Goal: Task Accomplishment & Management: Manage account settings

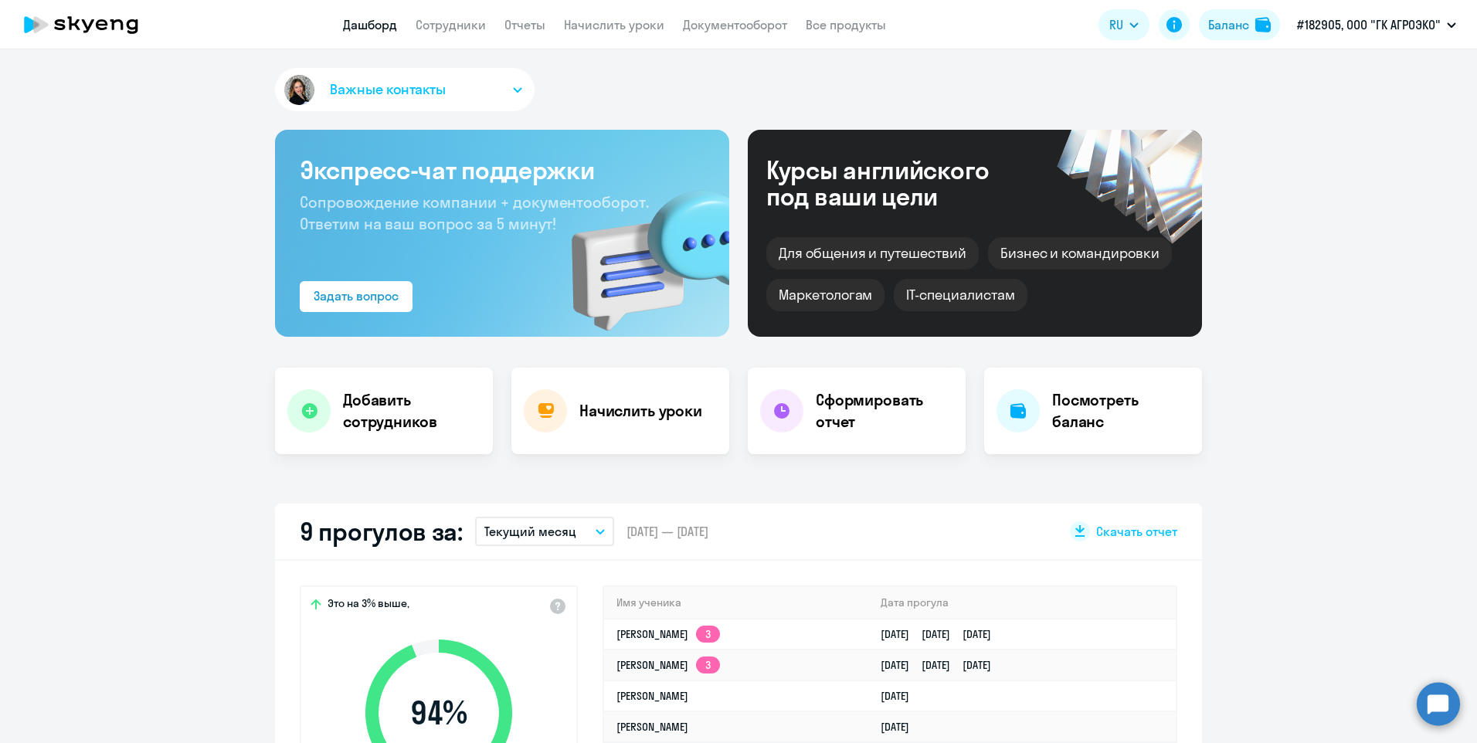
select select "30"
click at [450, 31] on link "Сотрудники" at bounding box center [451, 24] width 70 height 15
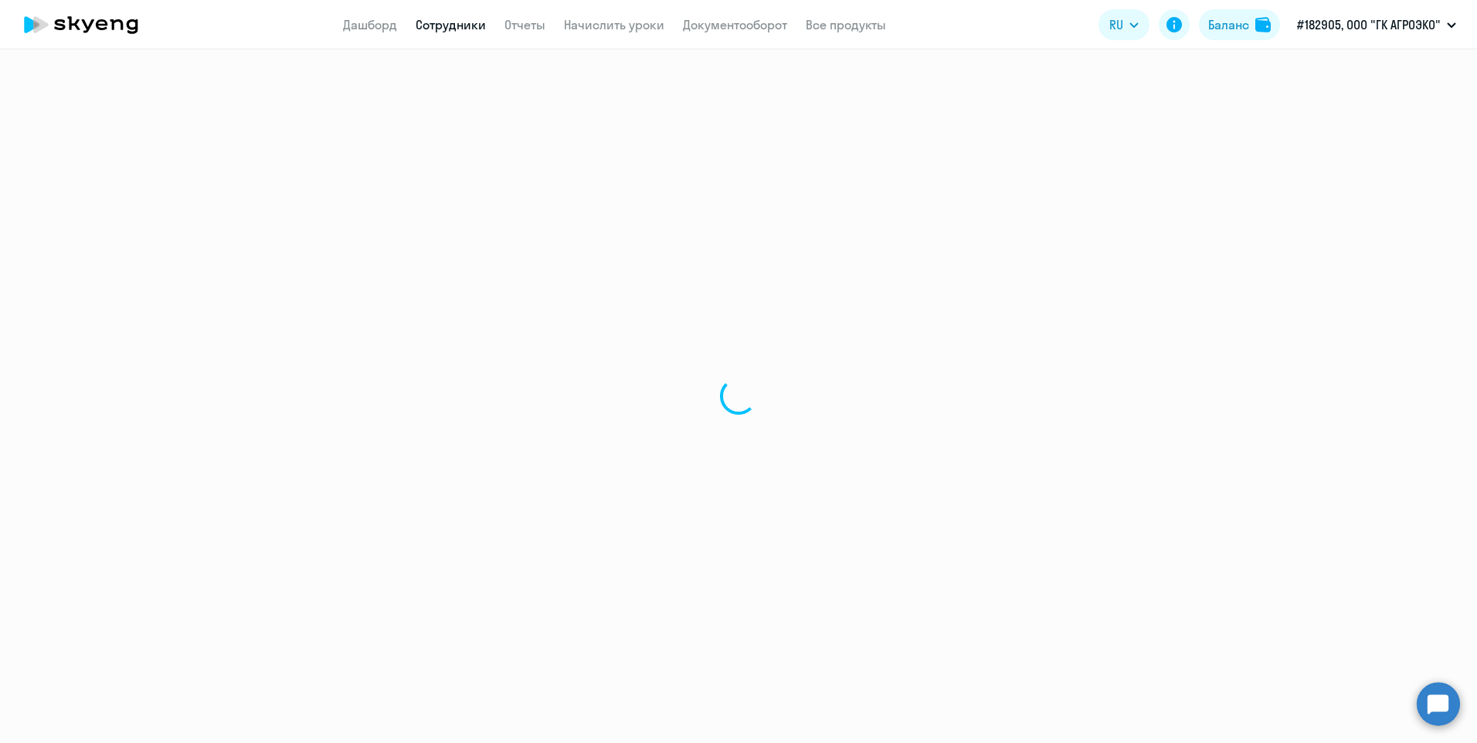
select select "30"
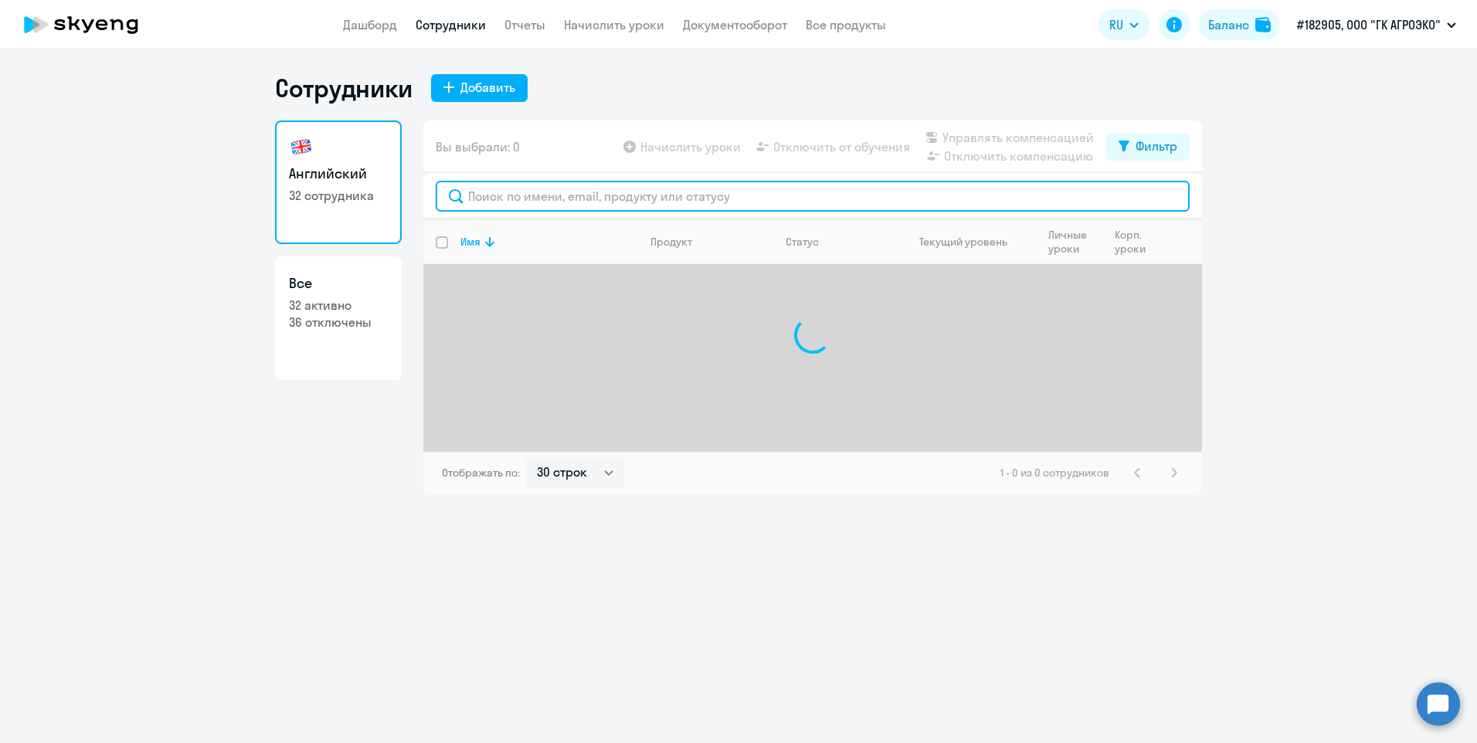
click at [558, 192] on input "text" at bounding box center [813, 196] width 754 height 31
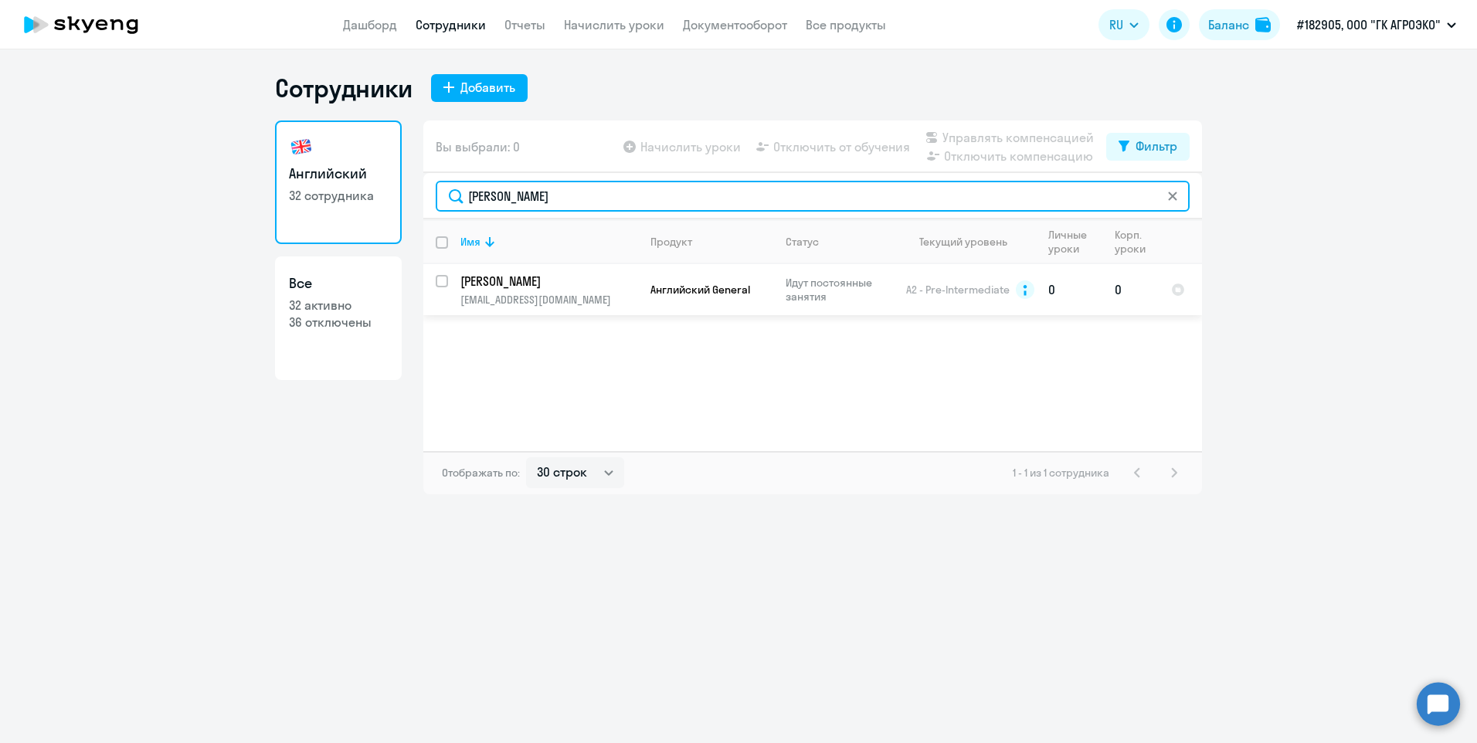
type input "[PERSON_NAME]"
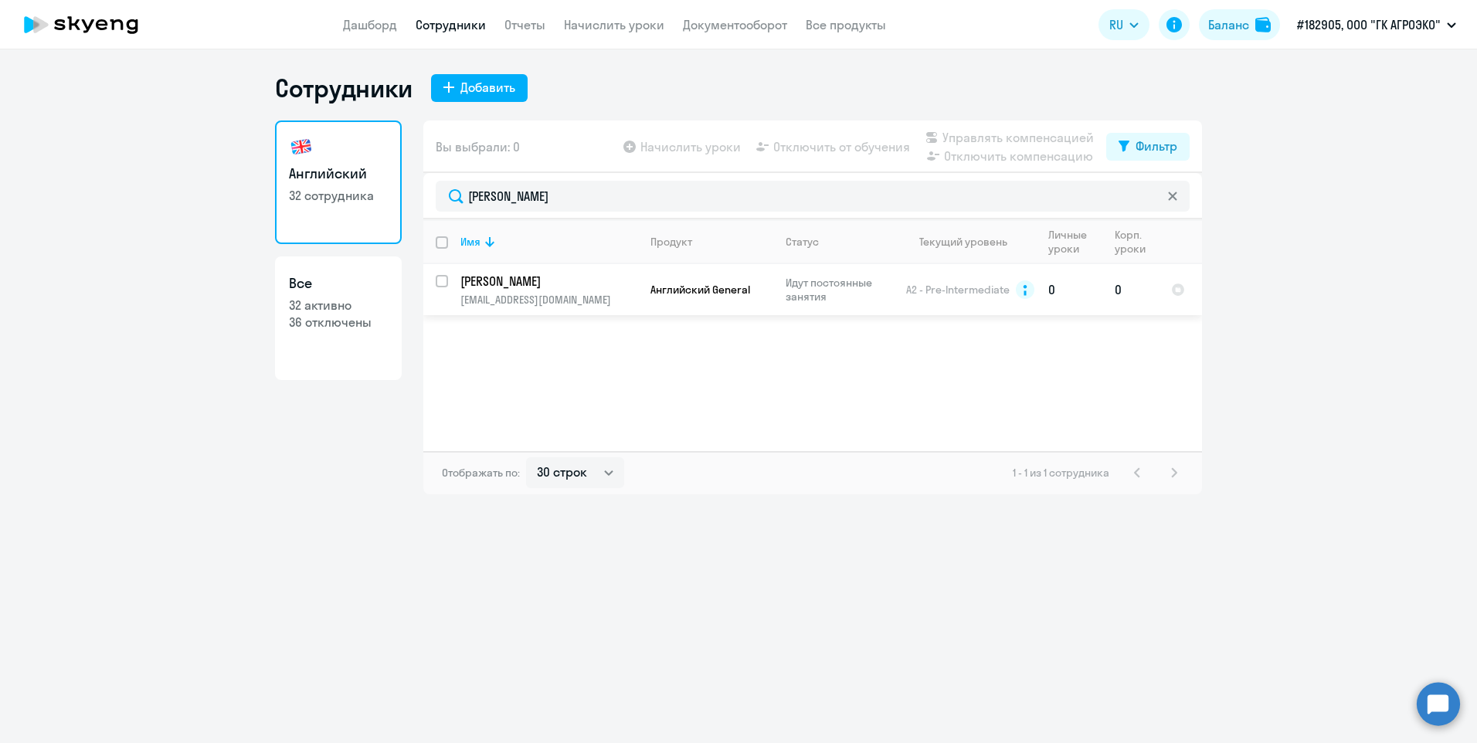
click at [446, 284] on input "select row 1354283" at bounding box center [451, 290] width 31 height 31
checkbox input "true"
click at [810, 150] on span "Отключить от обучения" at bounding box center [841, 147] width 137 height 19
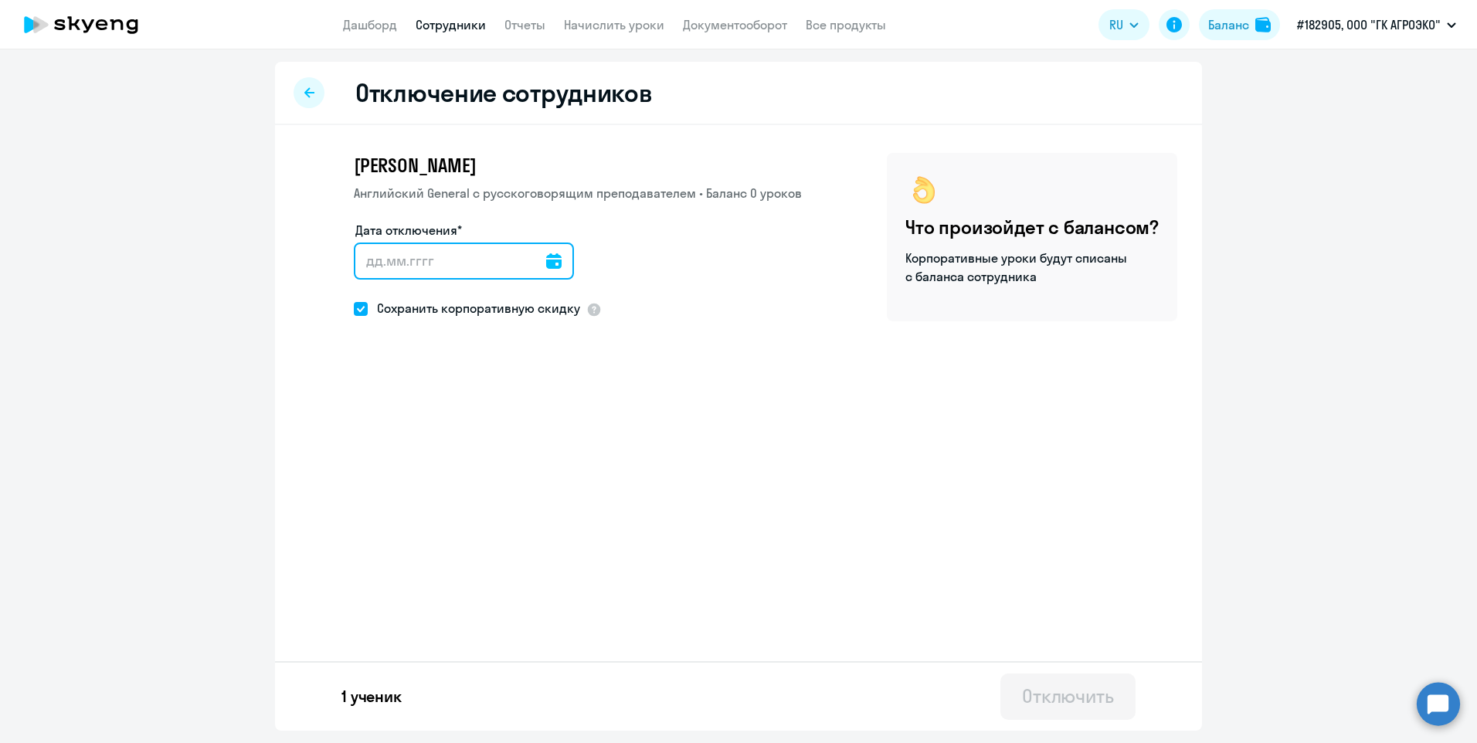
click at [536, 263] on input "Дата отключения*" at bounding box center [464, 261] width 220 height 37
click at [546, 263] on icon at bounding box center [553, 260] width 15 height 15
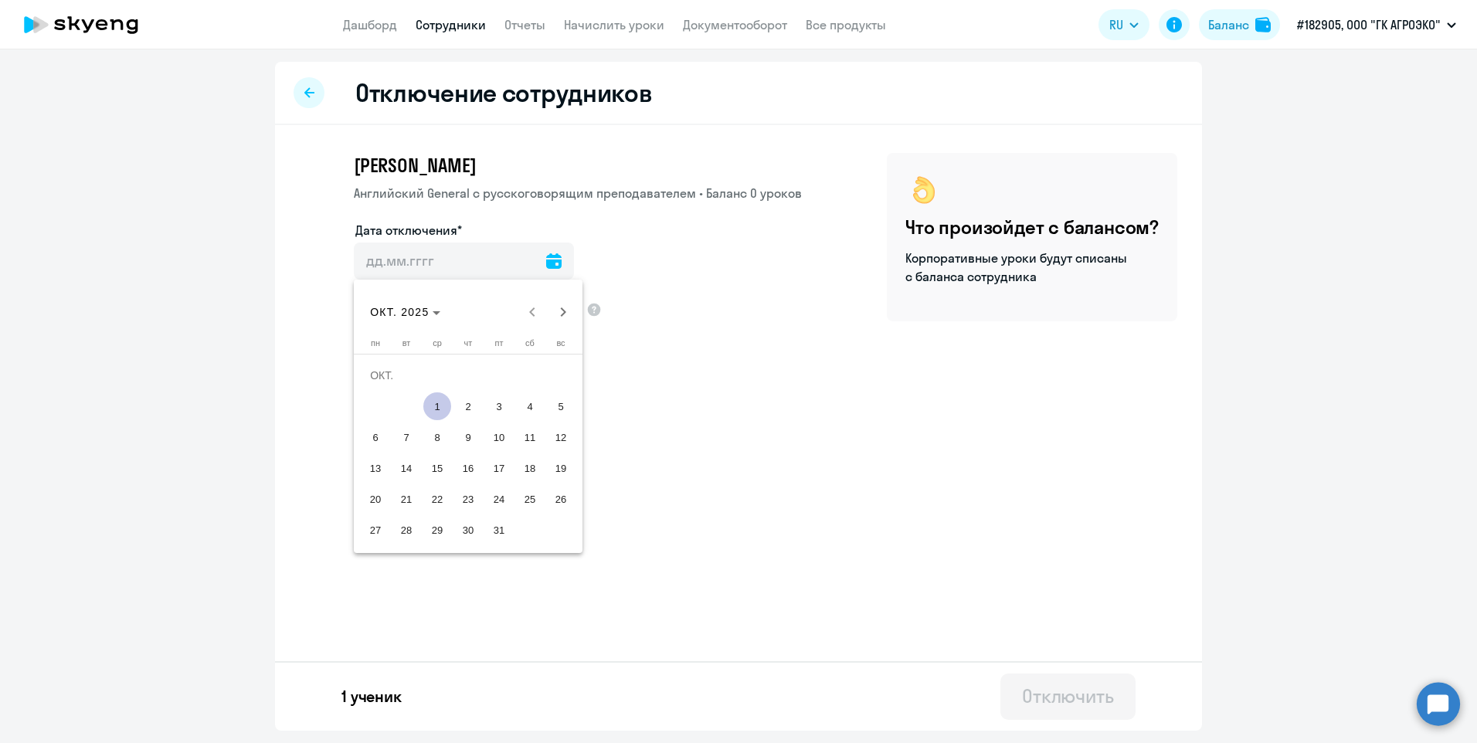
click at [445, 405] on span "1" at bounding box center [437, 406] width 28 height 28
type input "[DATE]"
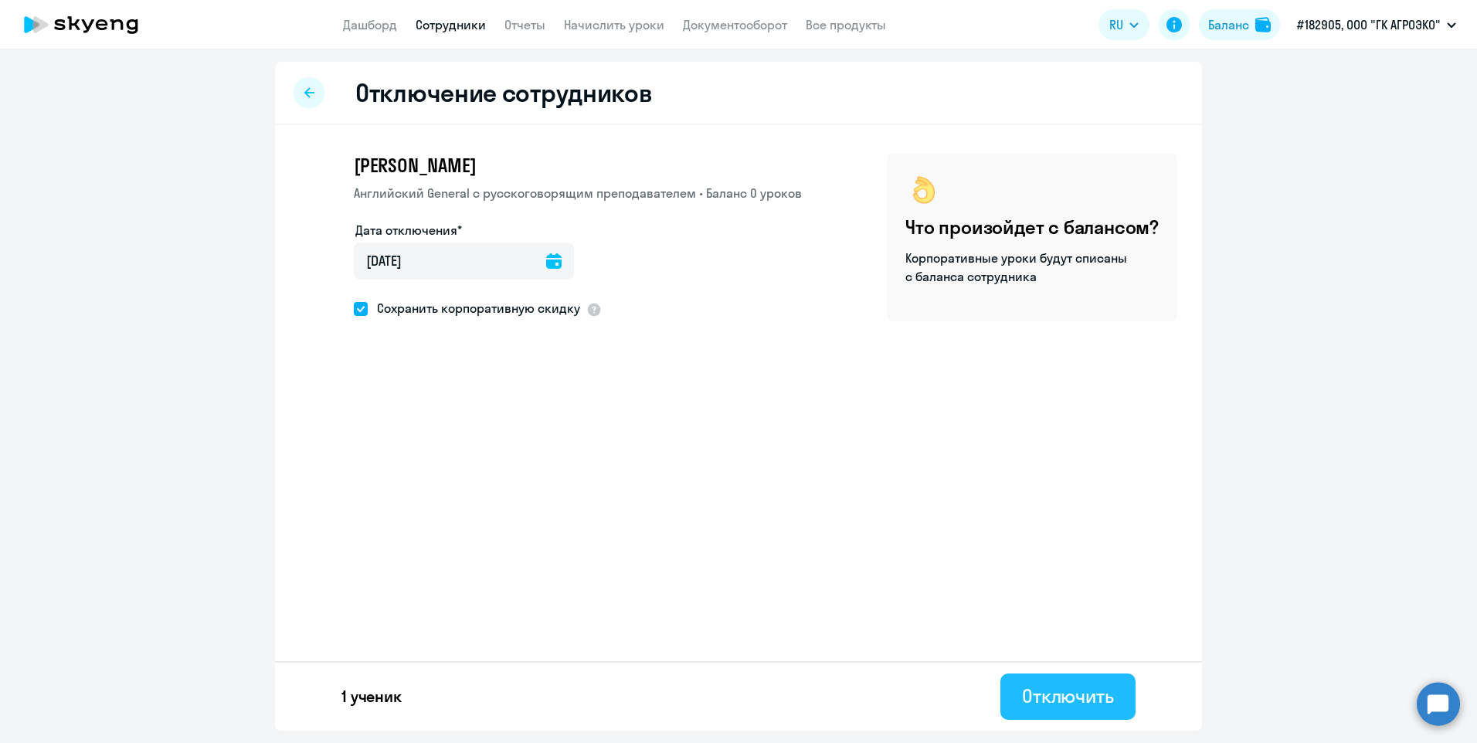
click at [1057, 689] on div "Отключить" at bounding box center [1068, 696] width 92 height 25
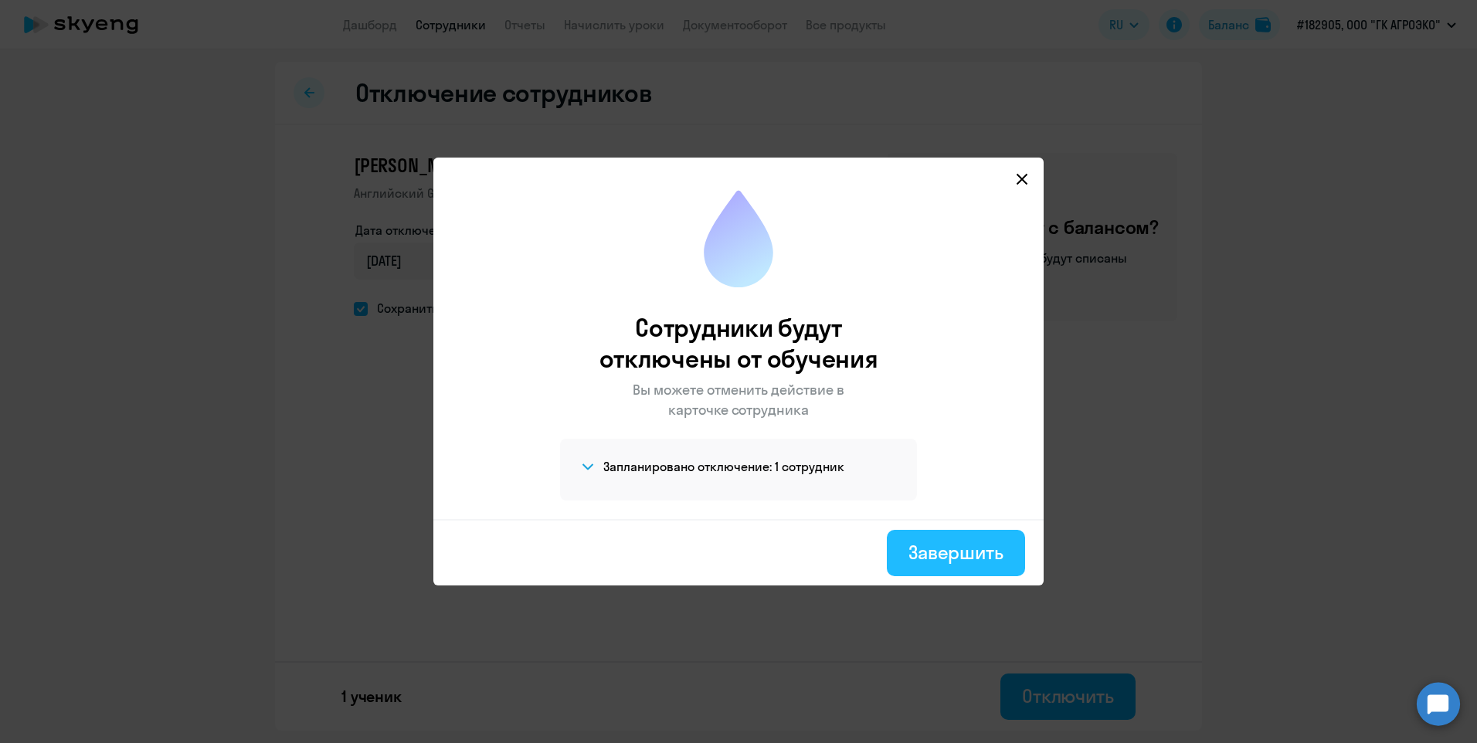
click at [929, 553] on div "Завершить" at bounding box center [955, 552] width 95 height 25
select select "30"
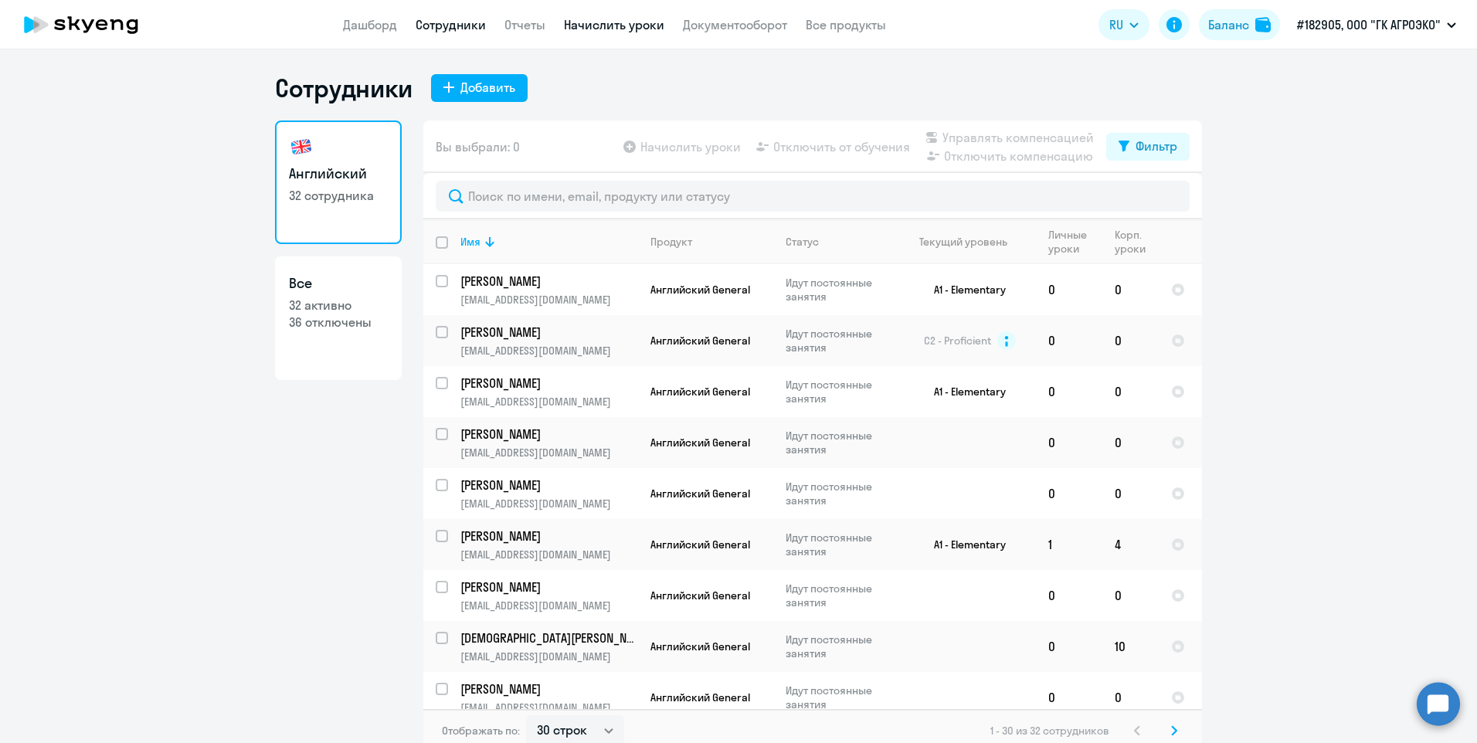
click at [609, 27] on link "Начислить уроки" at bounding box center [614, 24] width 100 height 15
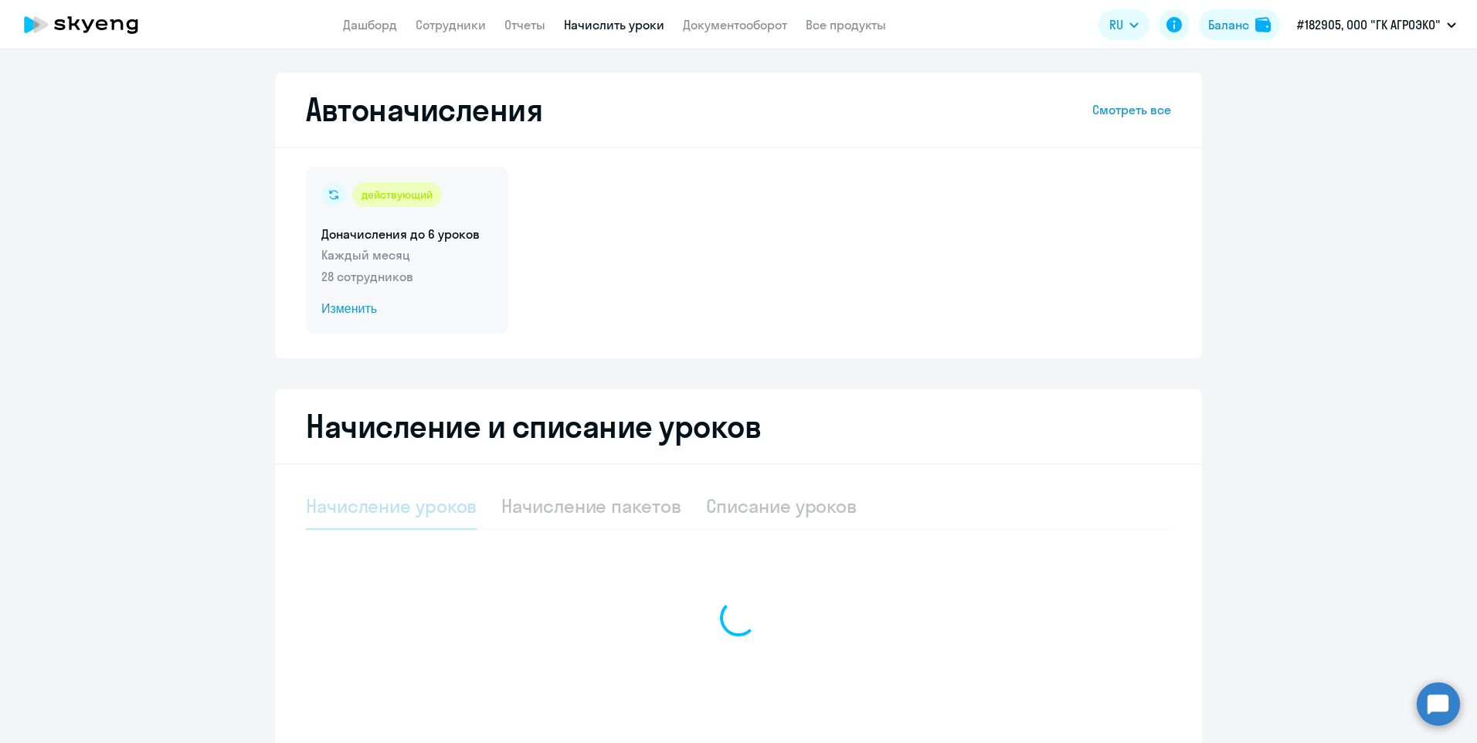
select select "10"
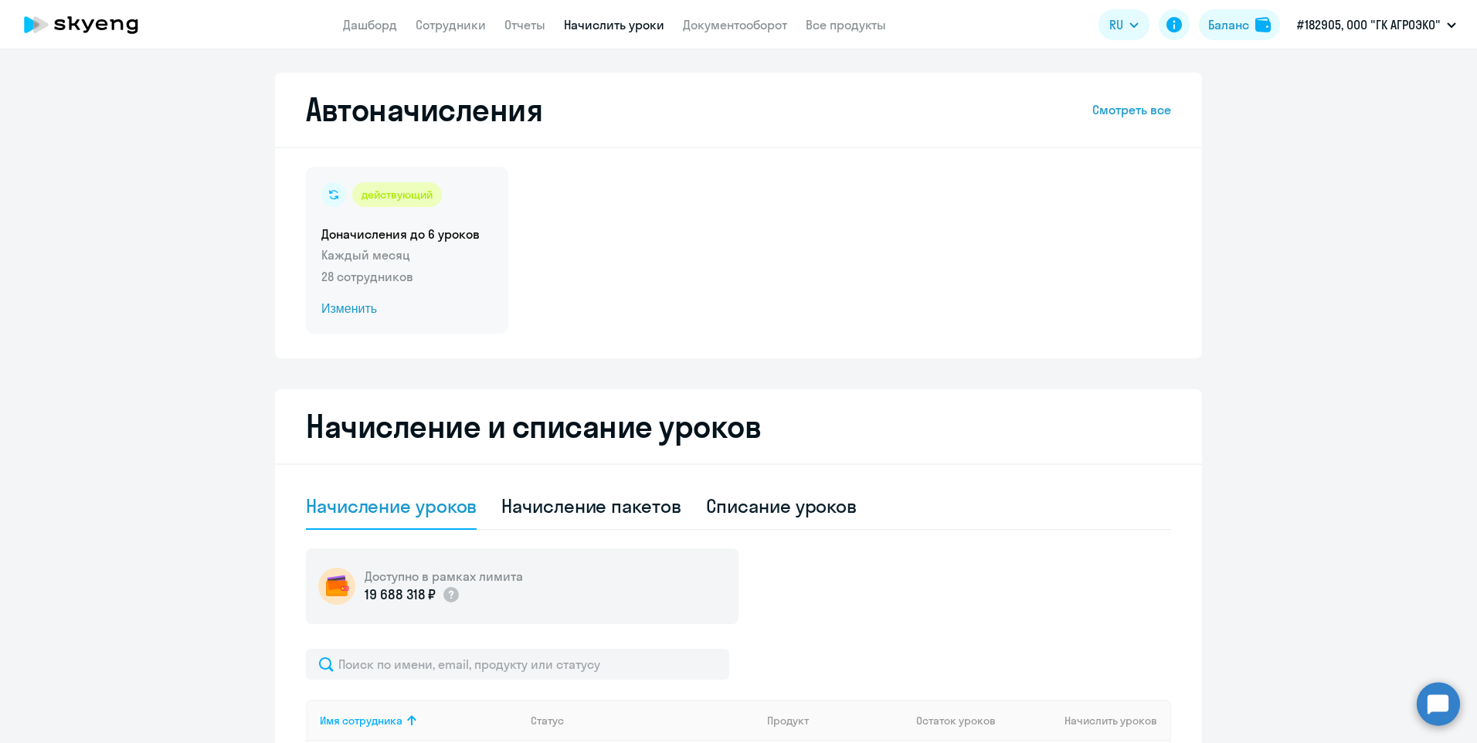
click at [355, 310] on span "Изменить" at bounding box center [406, 309] width 171 height 19
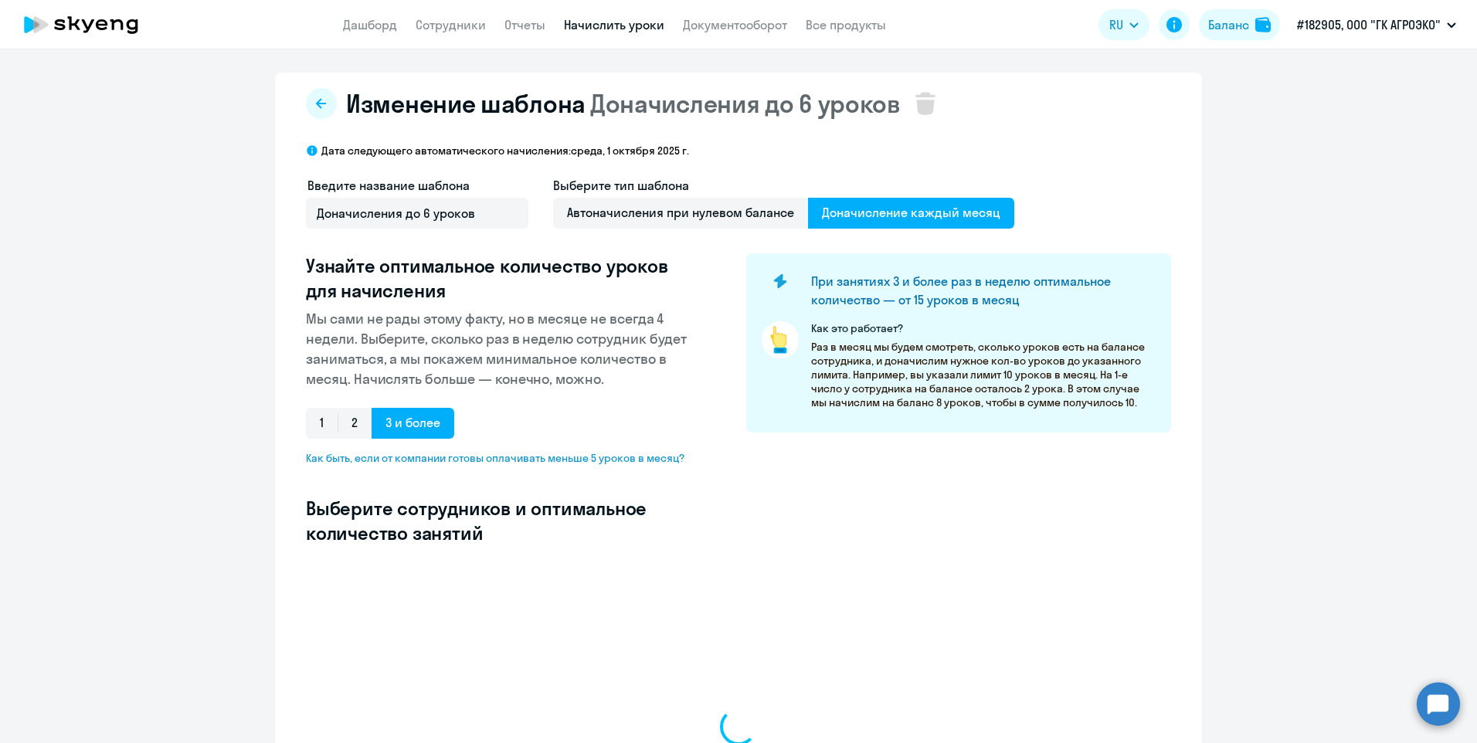
select select "10"
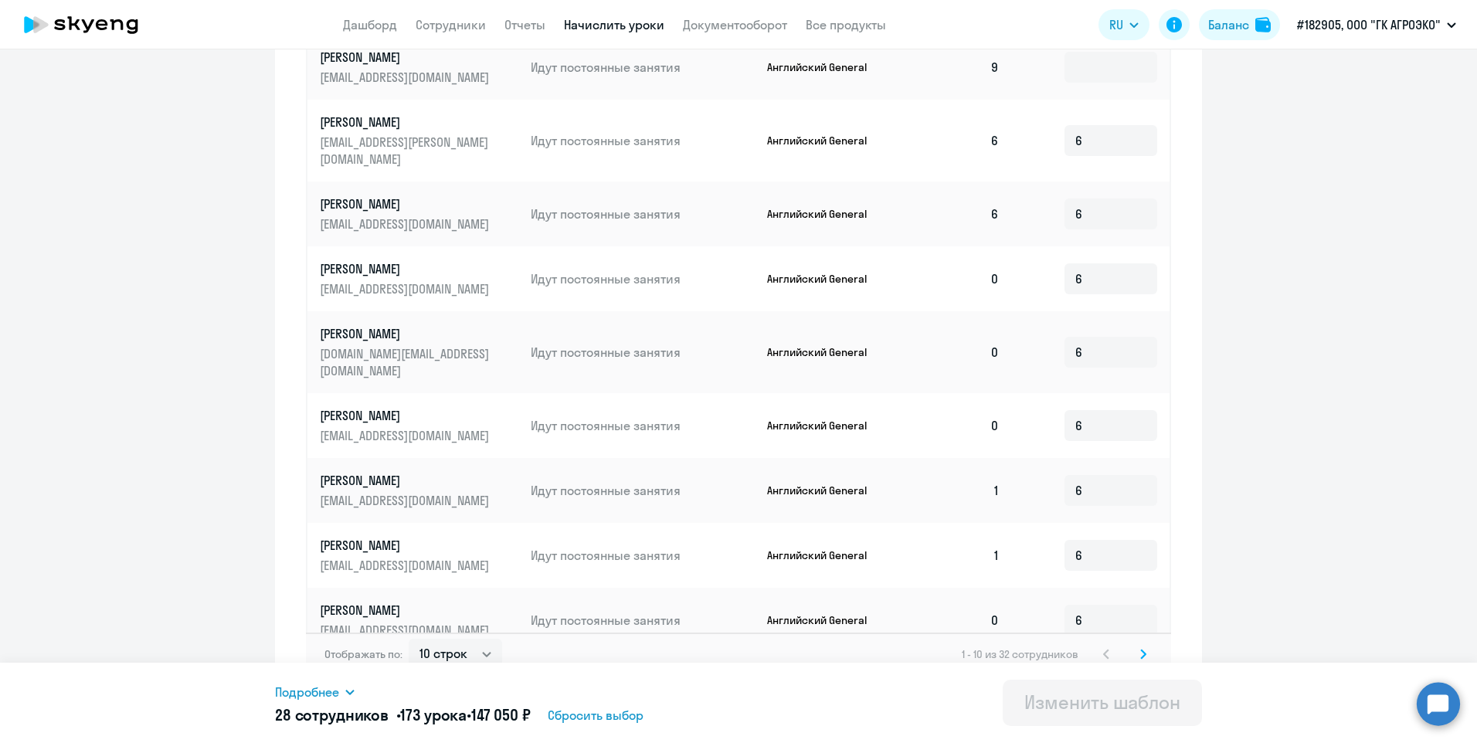
scroll to position [692, 0]
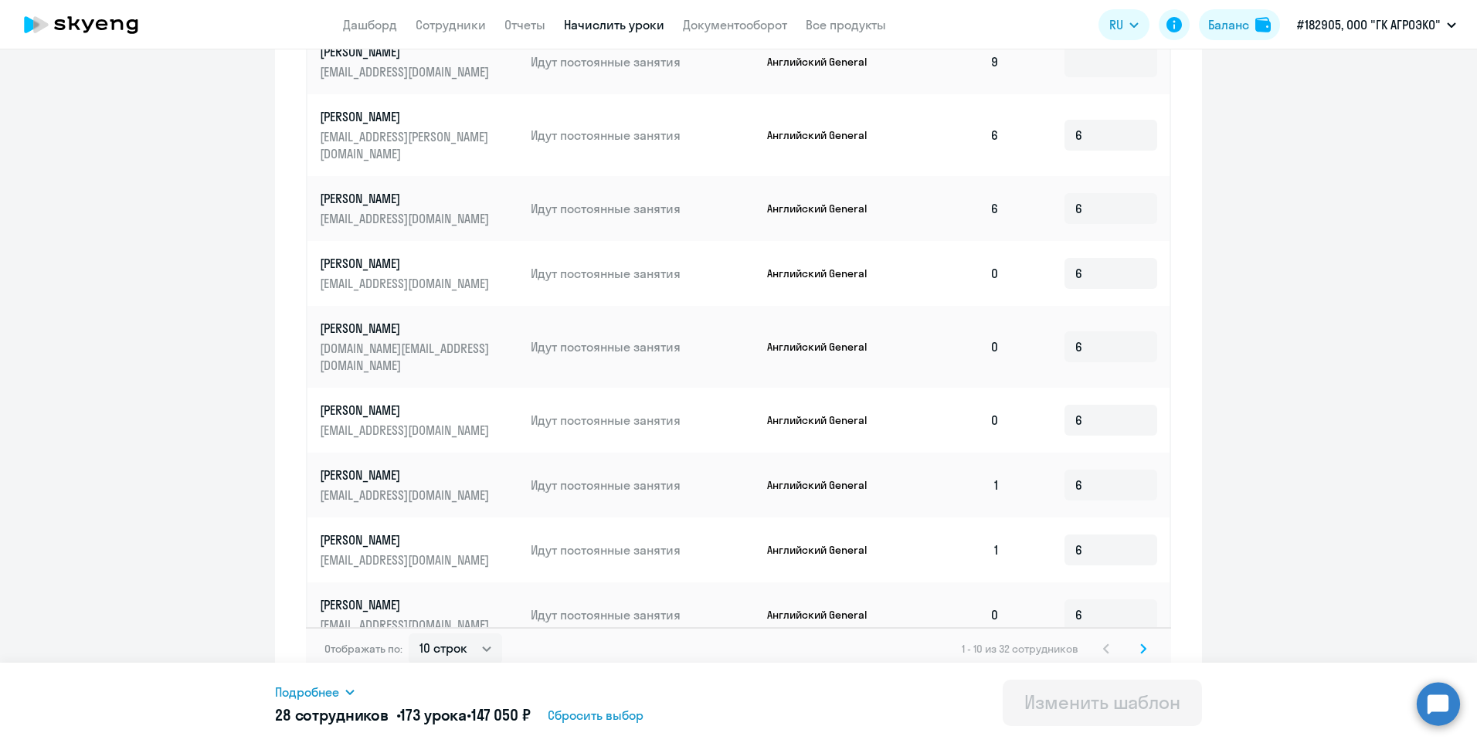
click at [1140, 643] on icon at bounding box center [1143, 648] width 6 height 11
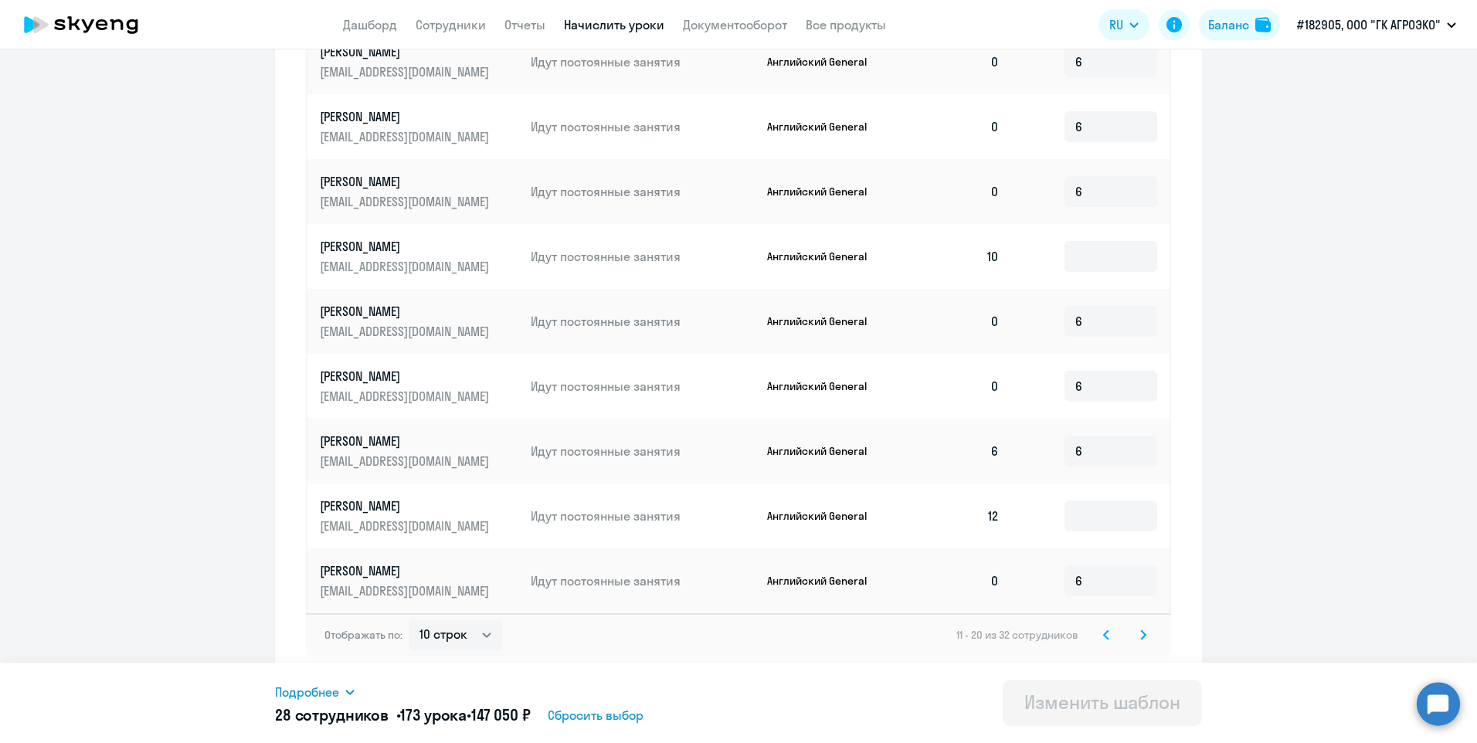
click at [1141, 635] on icon at bounding box center [1143, 634] width 5 height 8
click at [1141, 633] on svg-icon at bounding box center [1143, 635] width 19 height 19
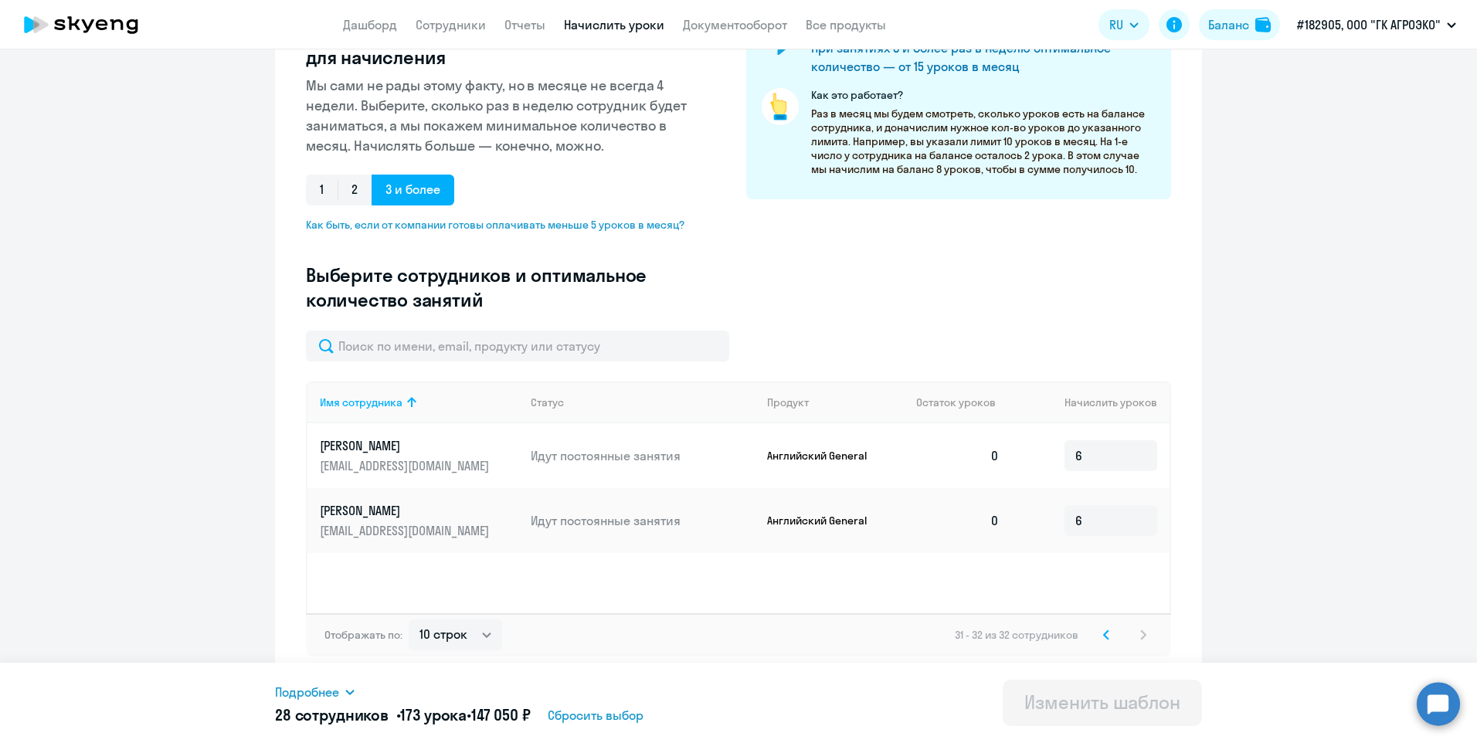
scroll to position [233, 0]
click at [1097, 641] on svg-icon at bounding box center [1106, 635] width 19 height 19
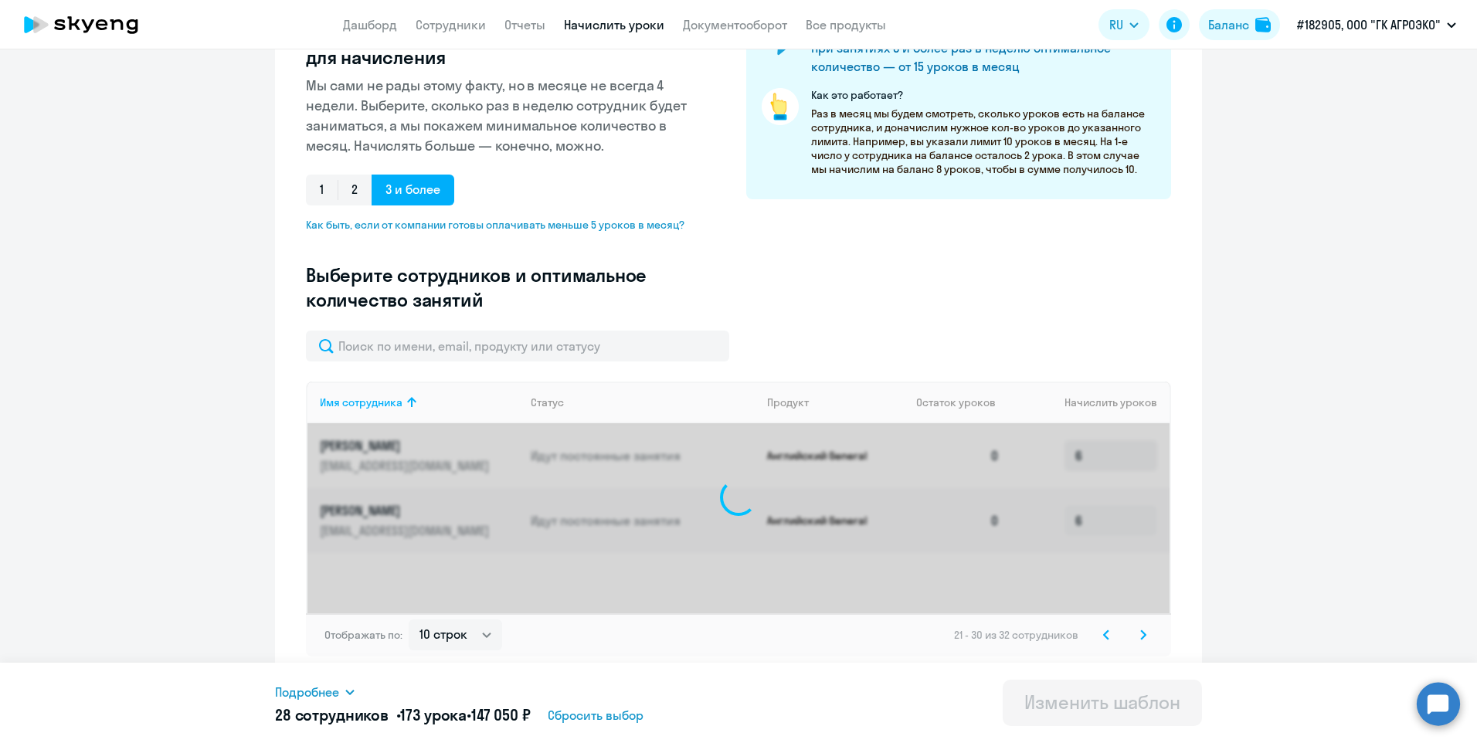
scroll to position [692, 0]
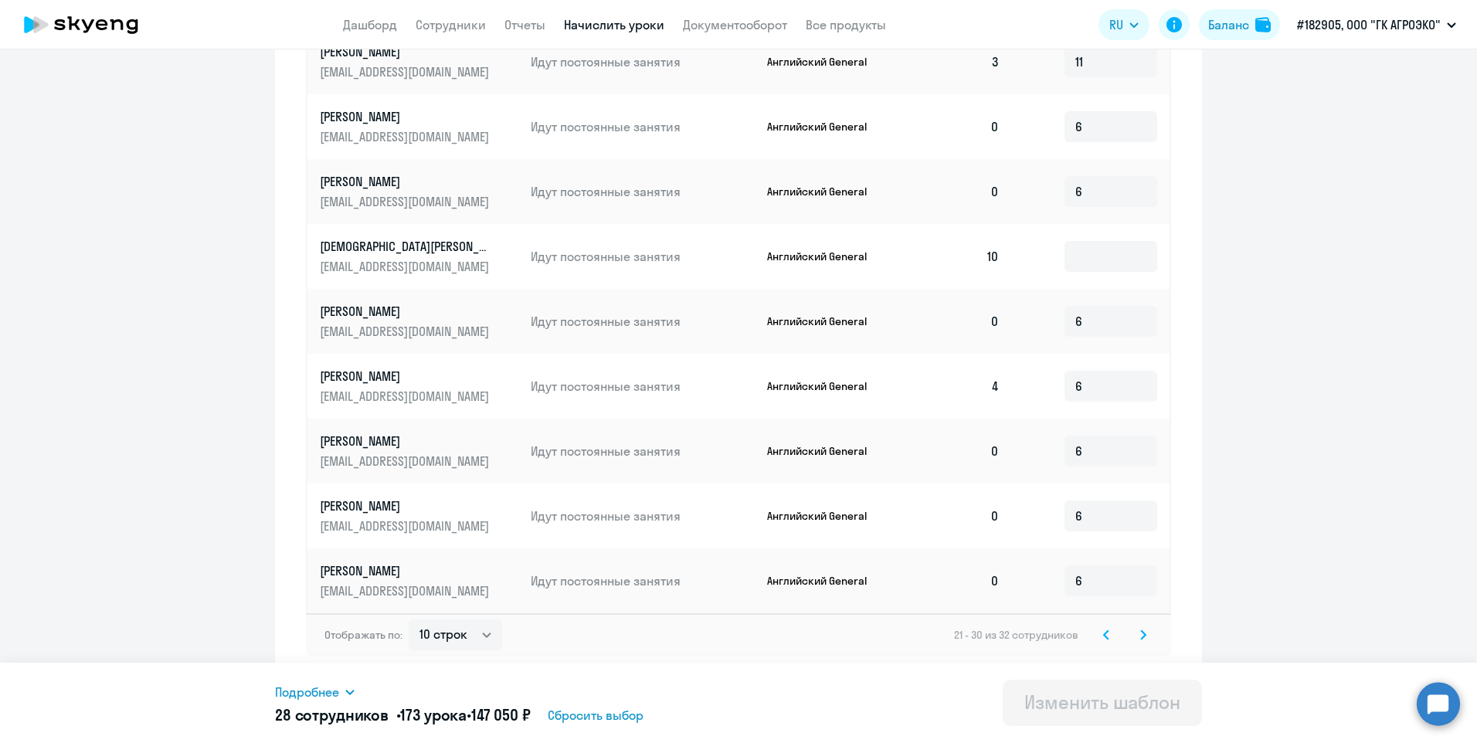
click at [1102, 641] on svg-icon at bounding box center [1106, 635] width 19 height 19
click at [1104, 639] on icon at bounding box center [1106, 634] width 5 height 8
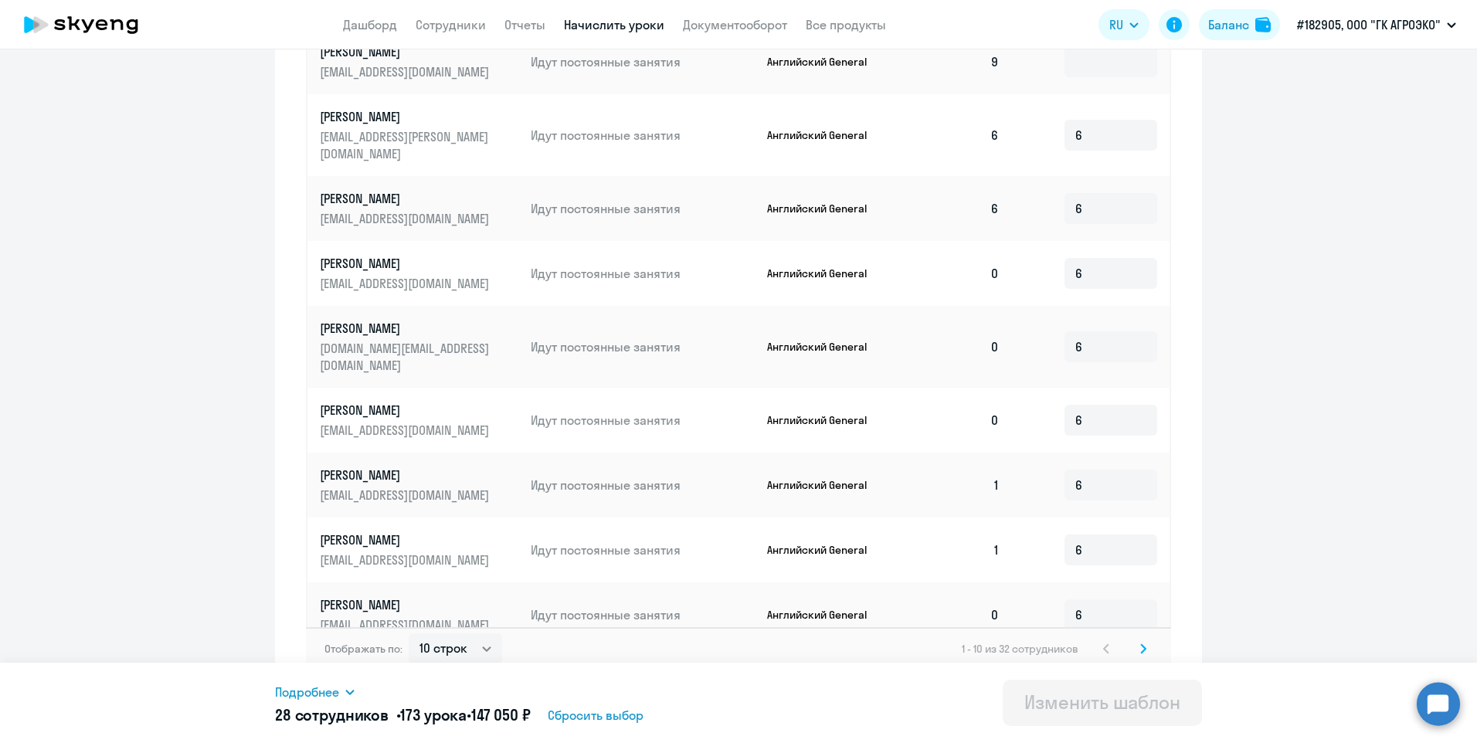
click at [1102, 640] on div "1 - 10 из 32 сотрудников" at bounding box center [1057, 649] width 191 height 19
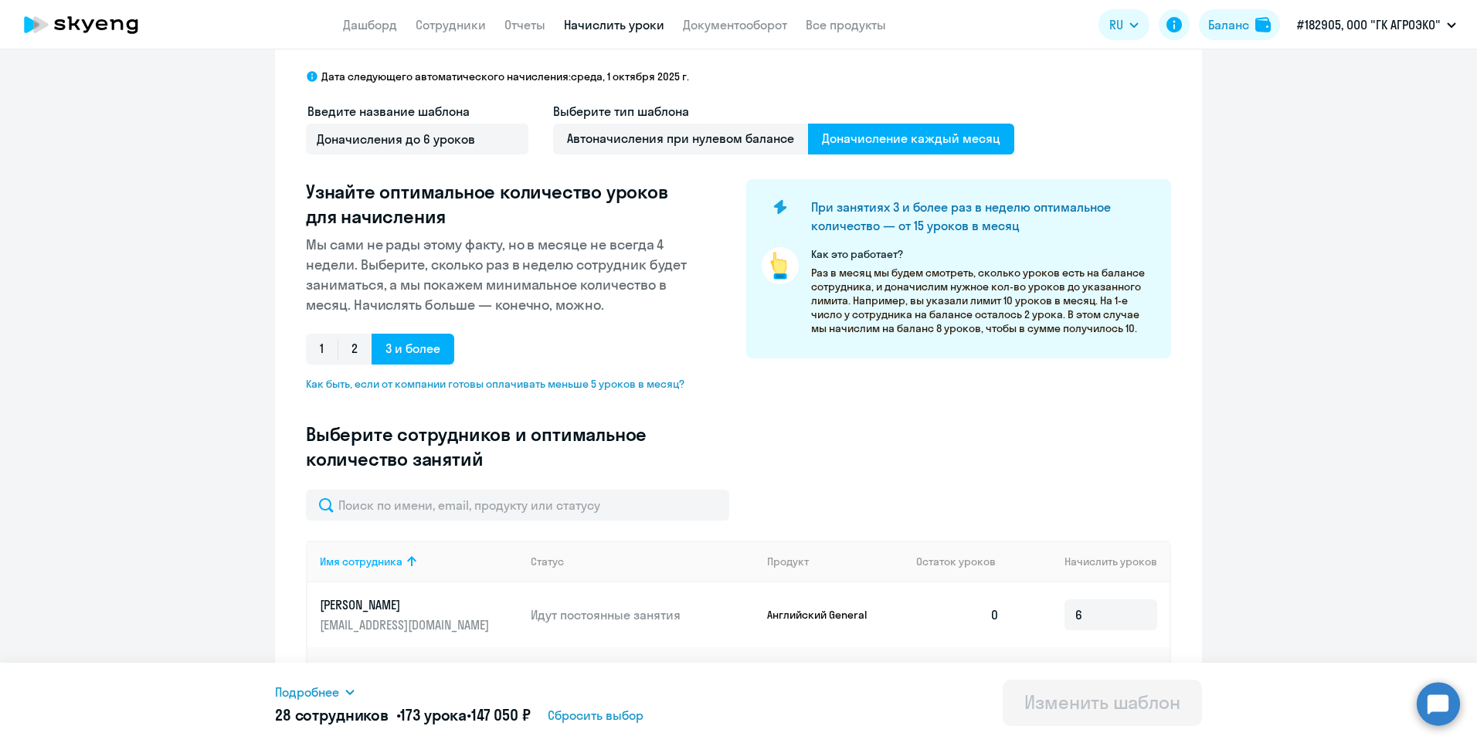
scroll to position [306, 0]
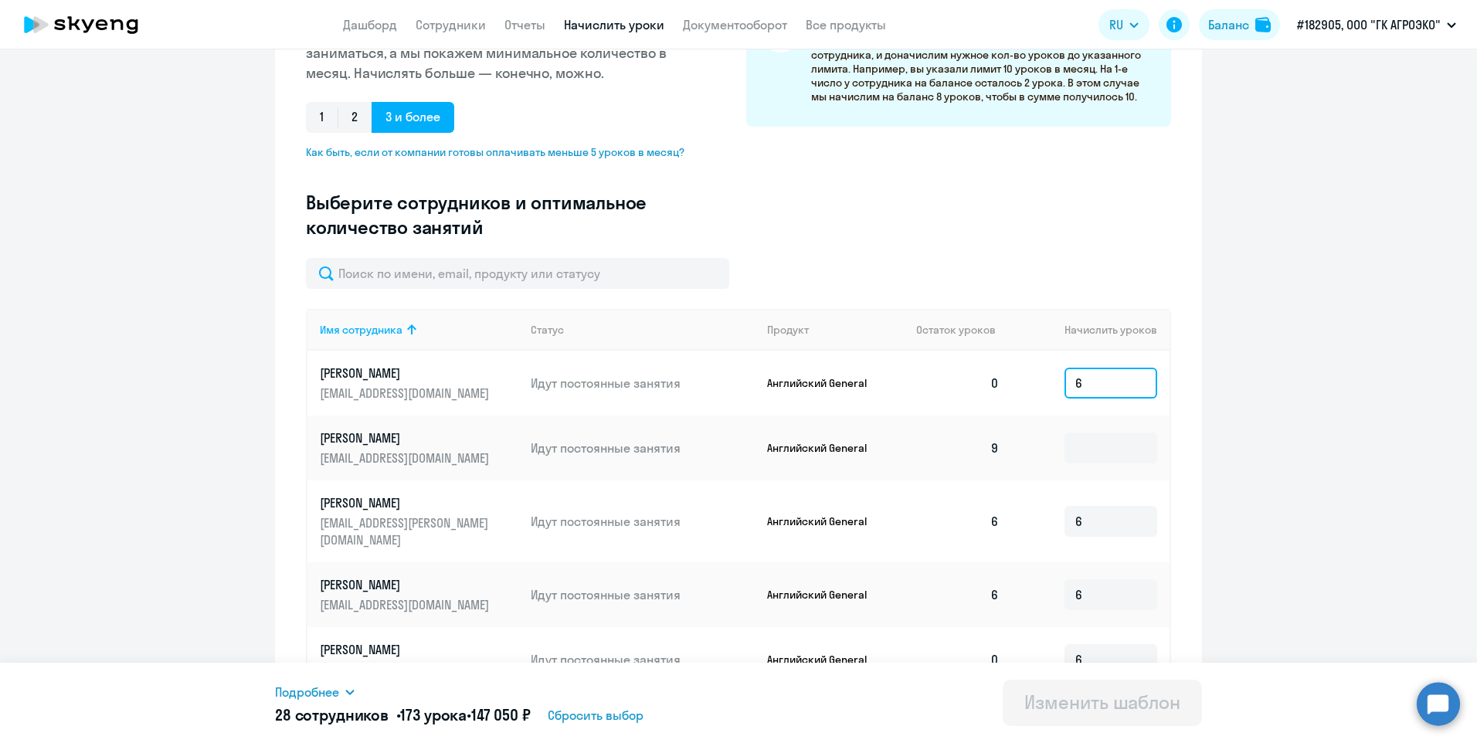
drag, startPoint x: 1088, startPoint y: 387, endPoint x: 1059, endPoint y: 383, distance: 29.6
click at [1064, 383] on input "6" at bounding box center [1110, 383] width 93 height 31
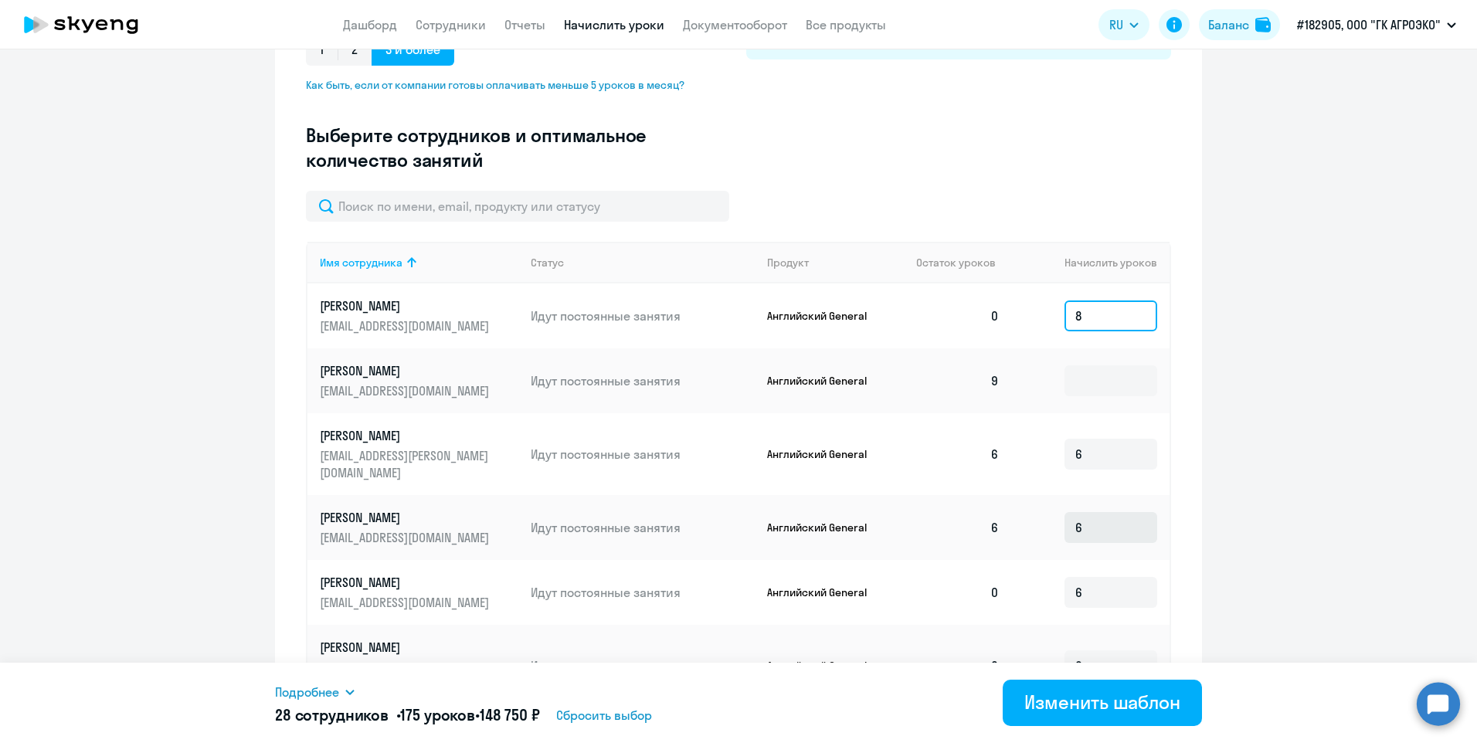
scroll to position [460, 0]
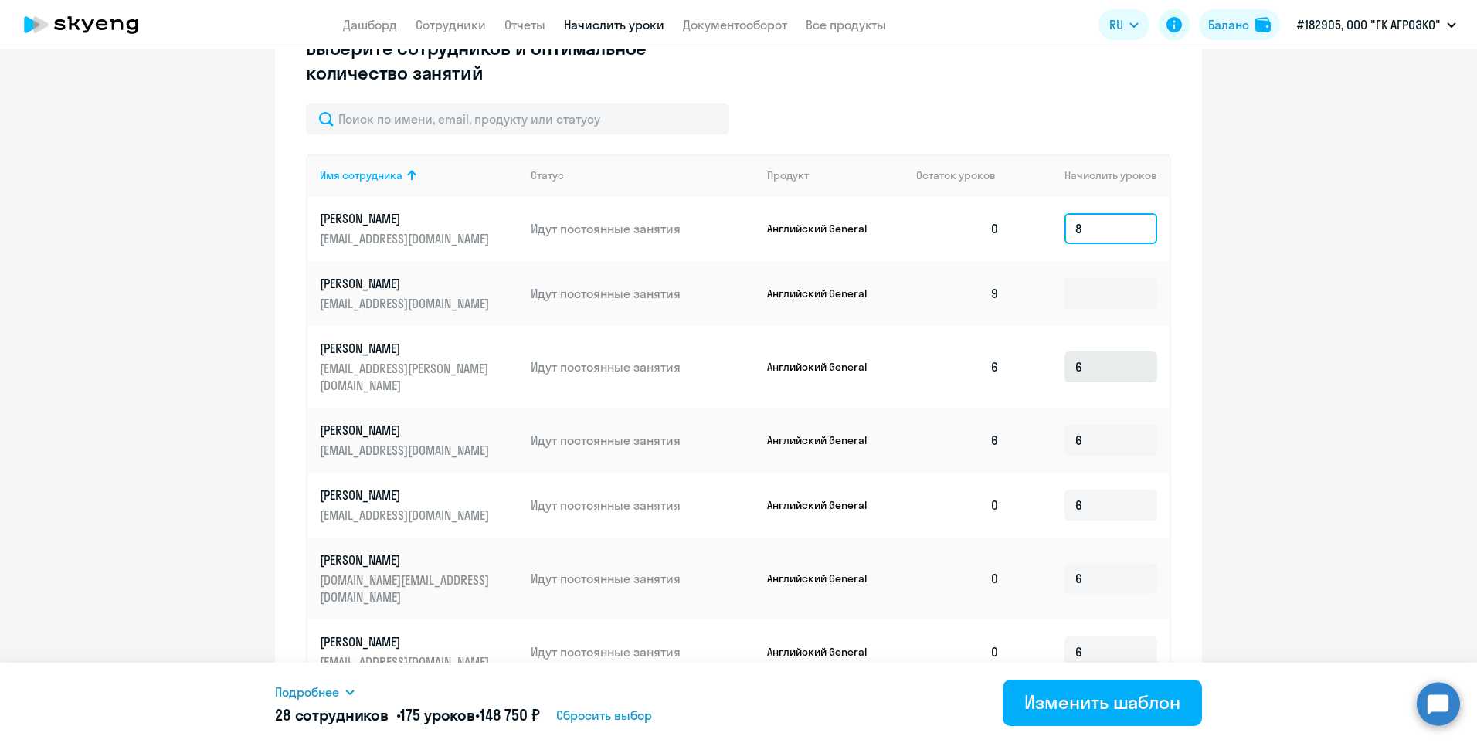
type input "8"
drag, startPoint x: 1090, startPoint y: 359, endPoint x: 1054, endPoint y: 358, distance: 36.3
click at [1054, 358] on td "6" at bounding box center [1091, 367] width 158 height 82
type input "8"
drag, startPoint x: 1094, startPoint y: 423, endPoint x: 1060, endPoint y: 419, distance: 34.1
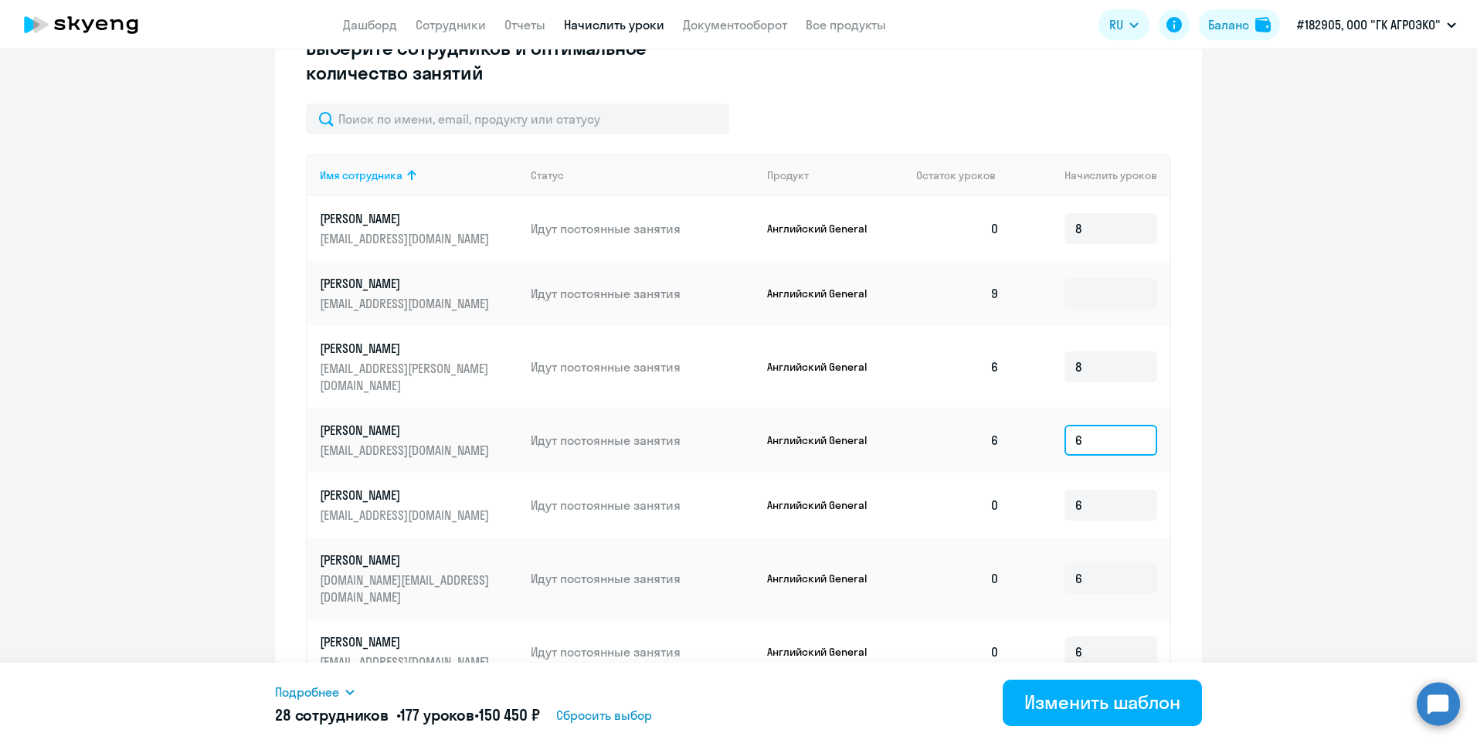
click at [1053, 419] on td "6" at bounding box center [1091, 440] width 158 height 65
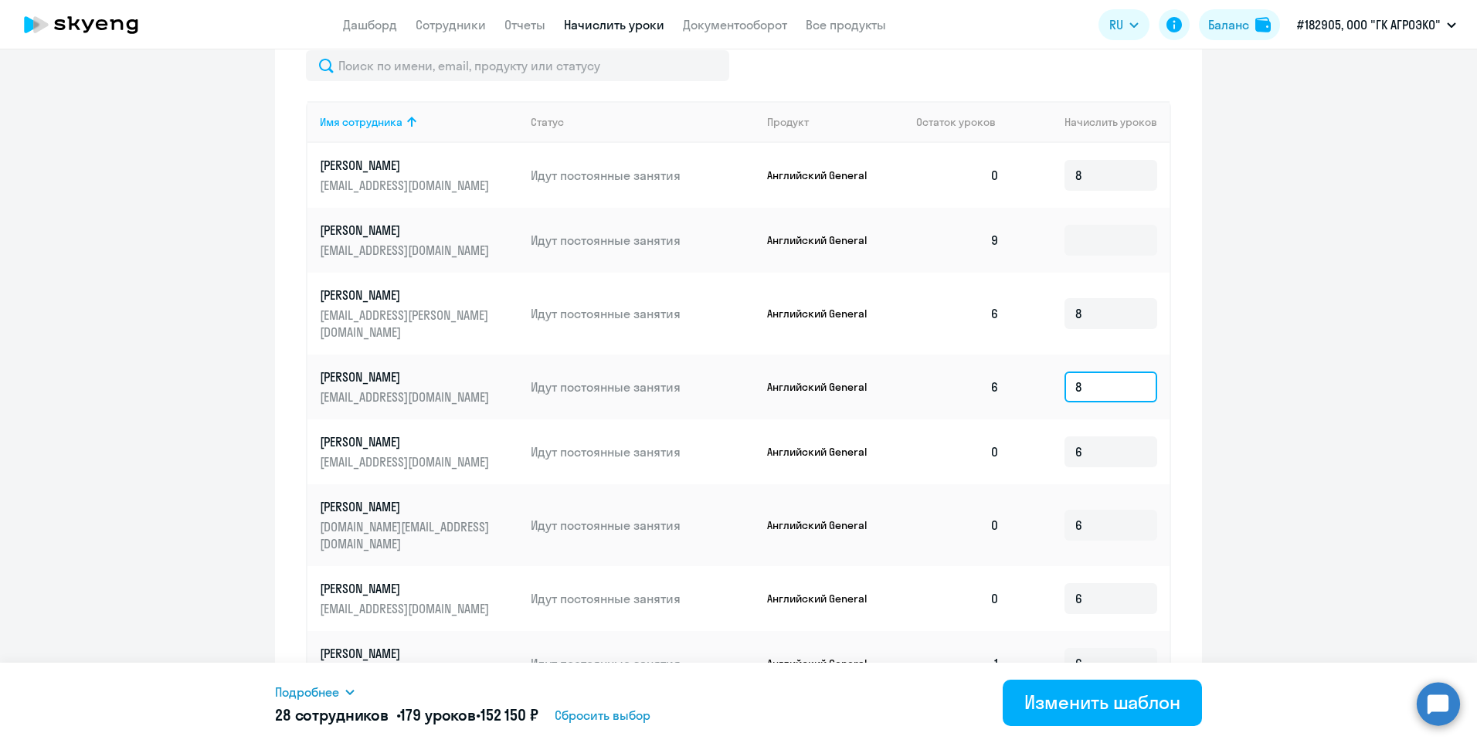
scroll to position [538, 0]
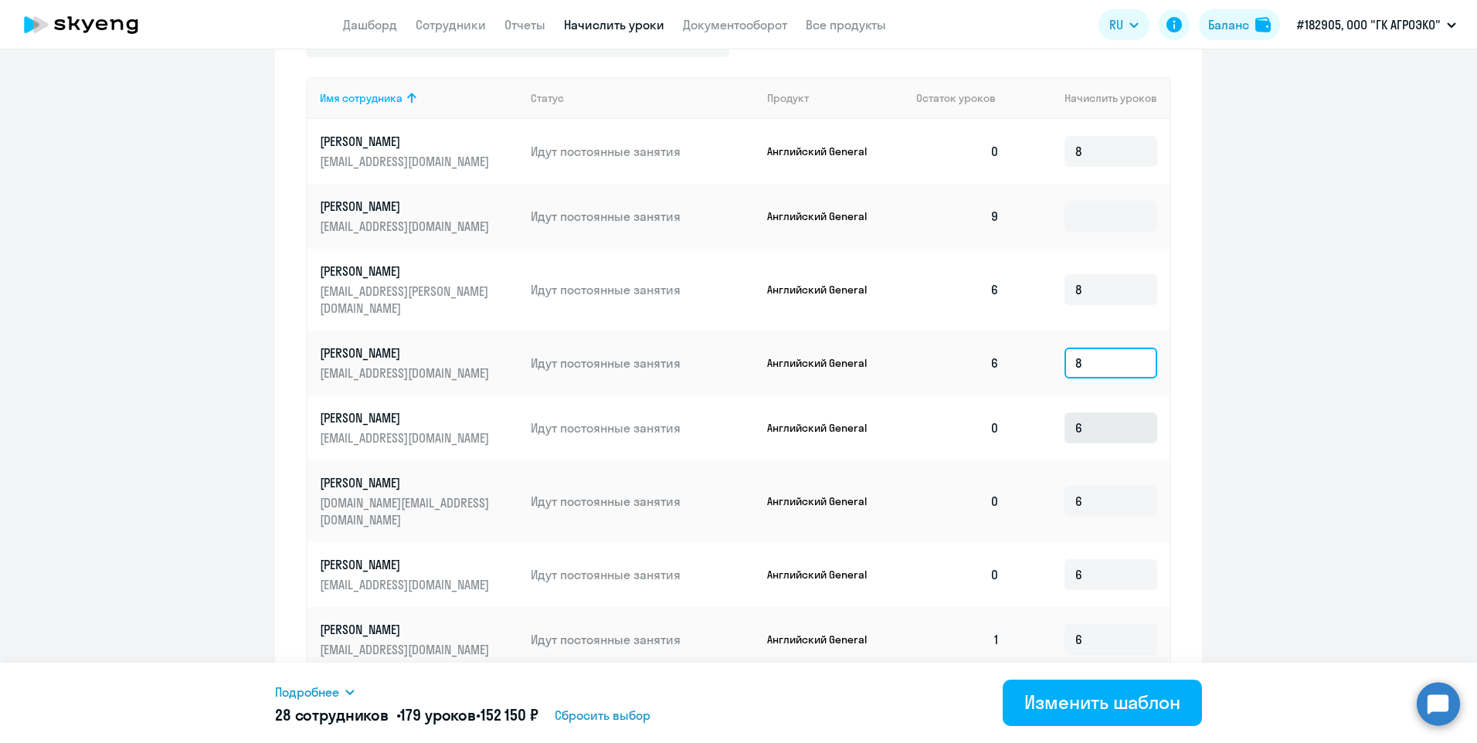
type input "8"
drag, startPoint x: 1061, startPoint y: 407, endPoint x: 1051, endPoint y: 407, distance: 10.0
click at [1051, 407] on td "6" at bounding box center [1091, 428] width 158 height 65
type input "8"
drag, startPoint x: 1092, startPoint y: 480, endPoint x: 1040, endPoint y: 475, distance: 52.0
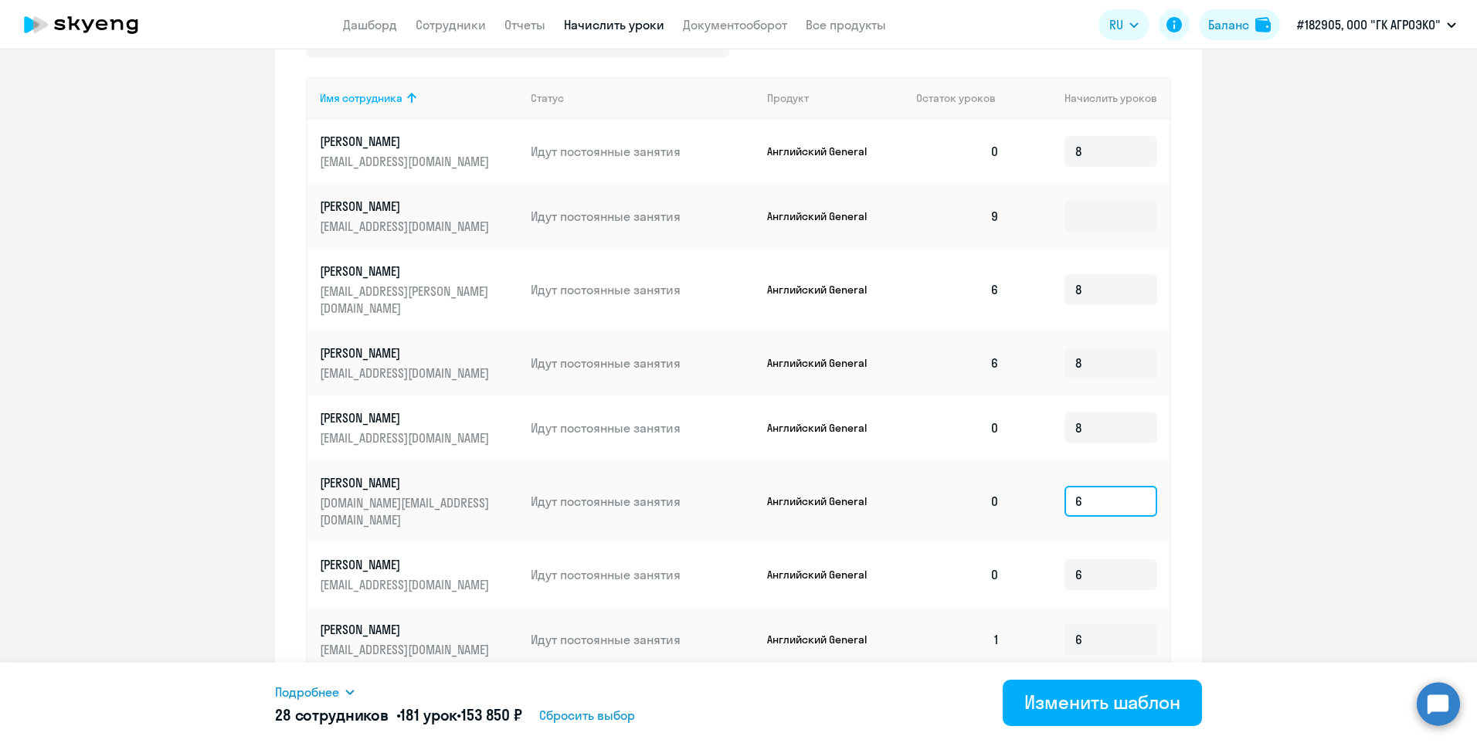
click at [1040, 475] on td "6" at bounding box center [1091, 501] width 158 height 82
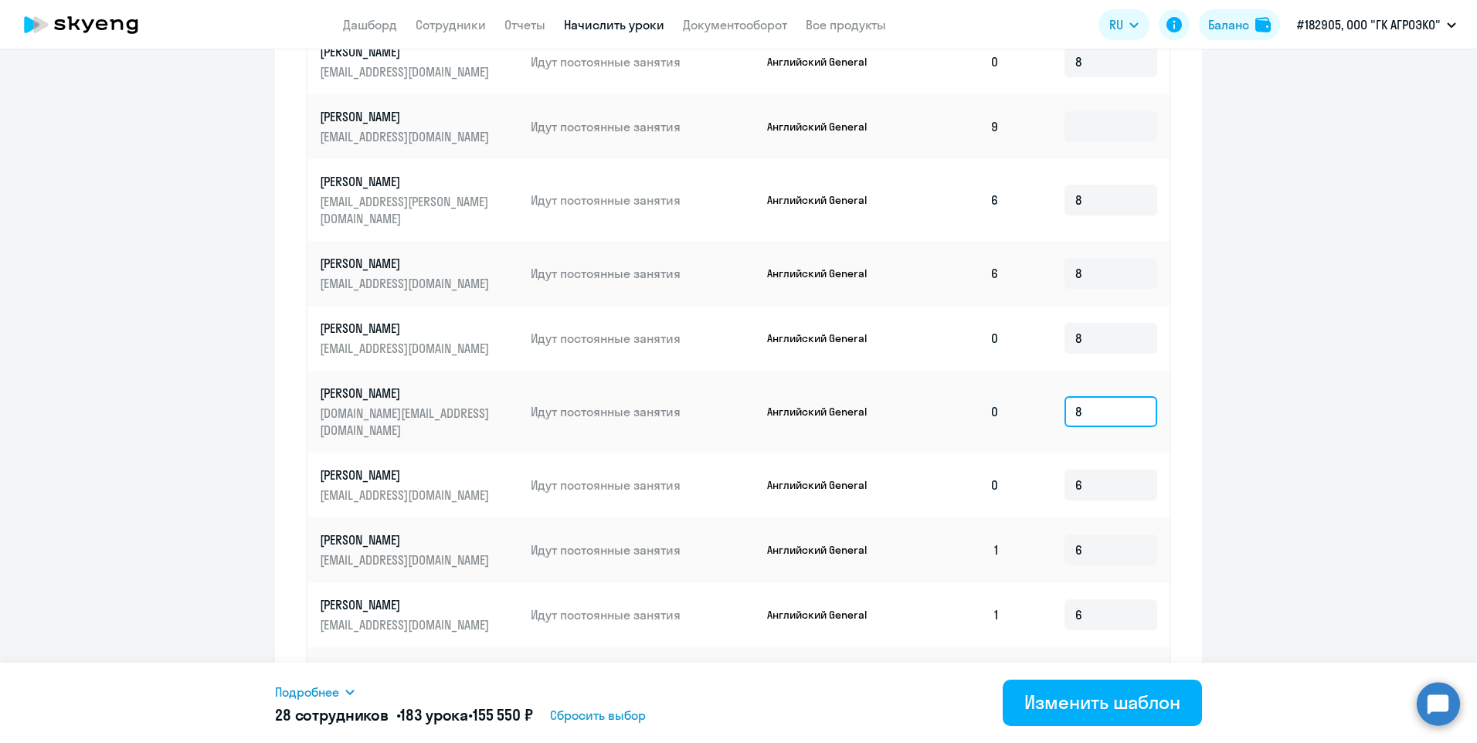
scroll to position [692, 0]
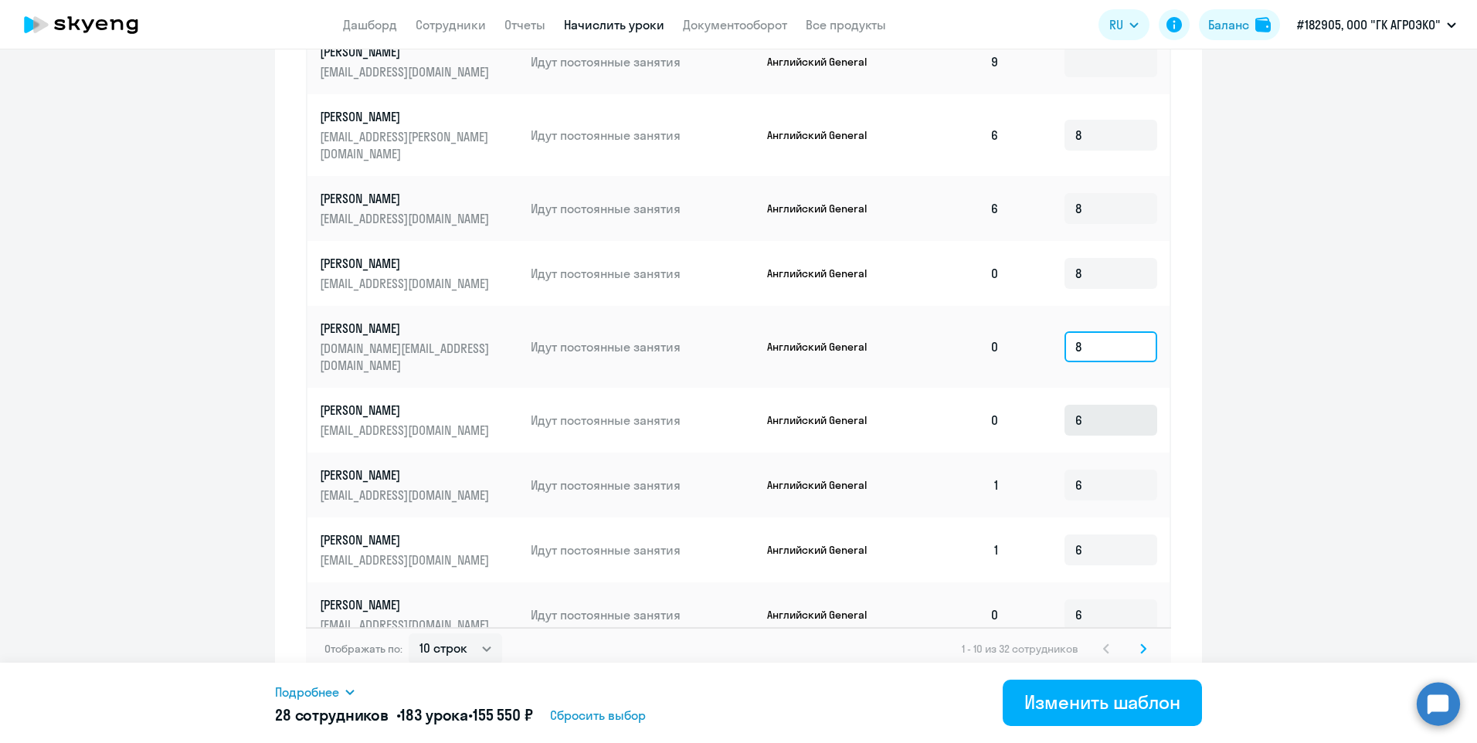
type input "8"
drag, startPoint x: 1080, startPoint y: 387, endPoint x: 1057, endPoint y: 384, distance: 23.4
click at [1057, 388] on td "6" at bounding box center [1091, 420] width 158 height 65
type input "8"
drag, startPoint x: 1076, startPoint y: 455, endPoint x: 1062, endPoint y: 449, distance: 15.2
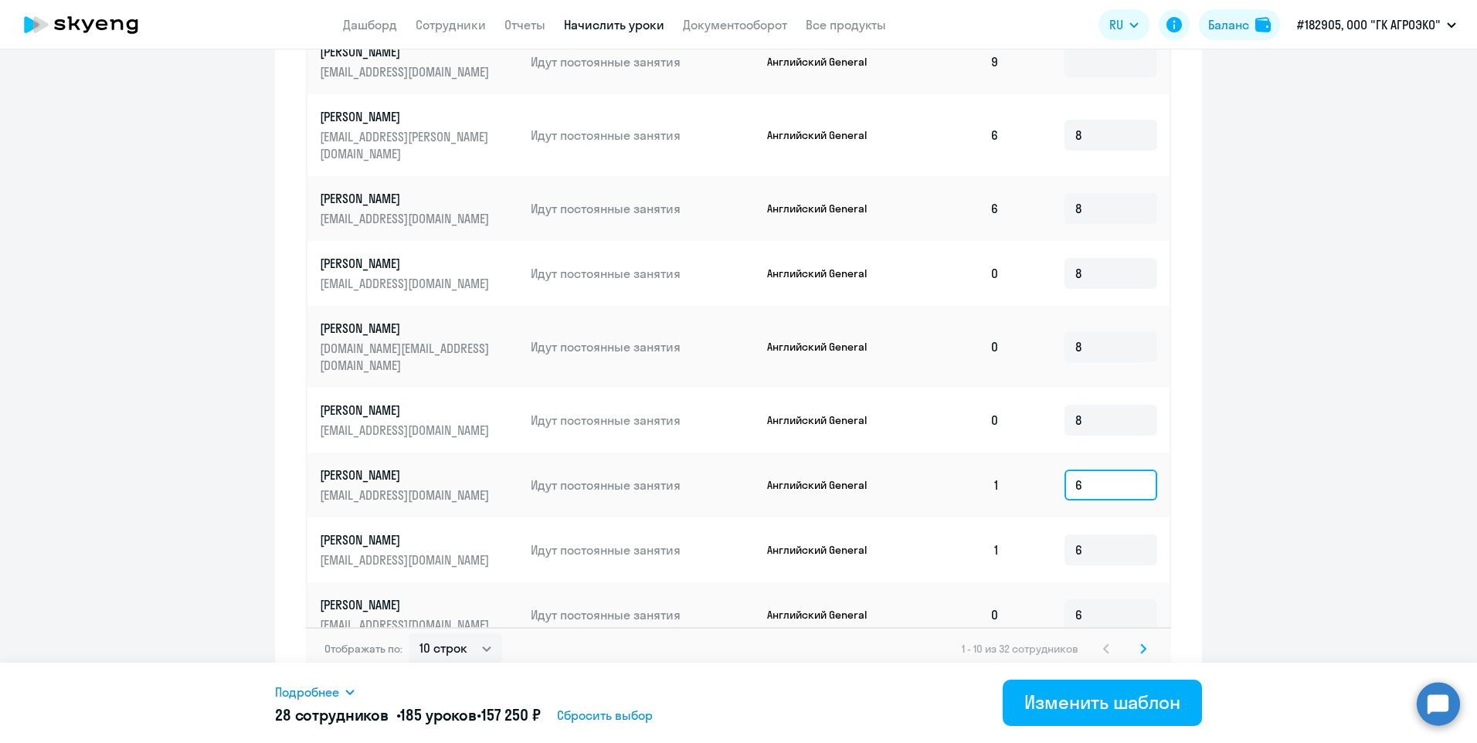
click at [1064, 470] on input "6" at bounding box center [1110, 485] width 93 height 31
type input "8"
drag, startPoint x: 1063, startPoint y: 514, endPoint x: 1048, endPoint y: 514, distance: 14.7
click at [1048, 518] on td "6" at bounding box center [1091, 550] width 158 height 65
type input "8"
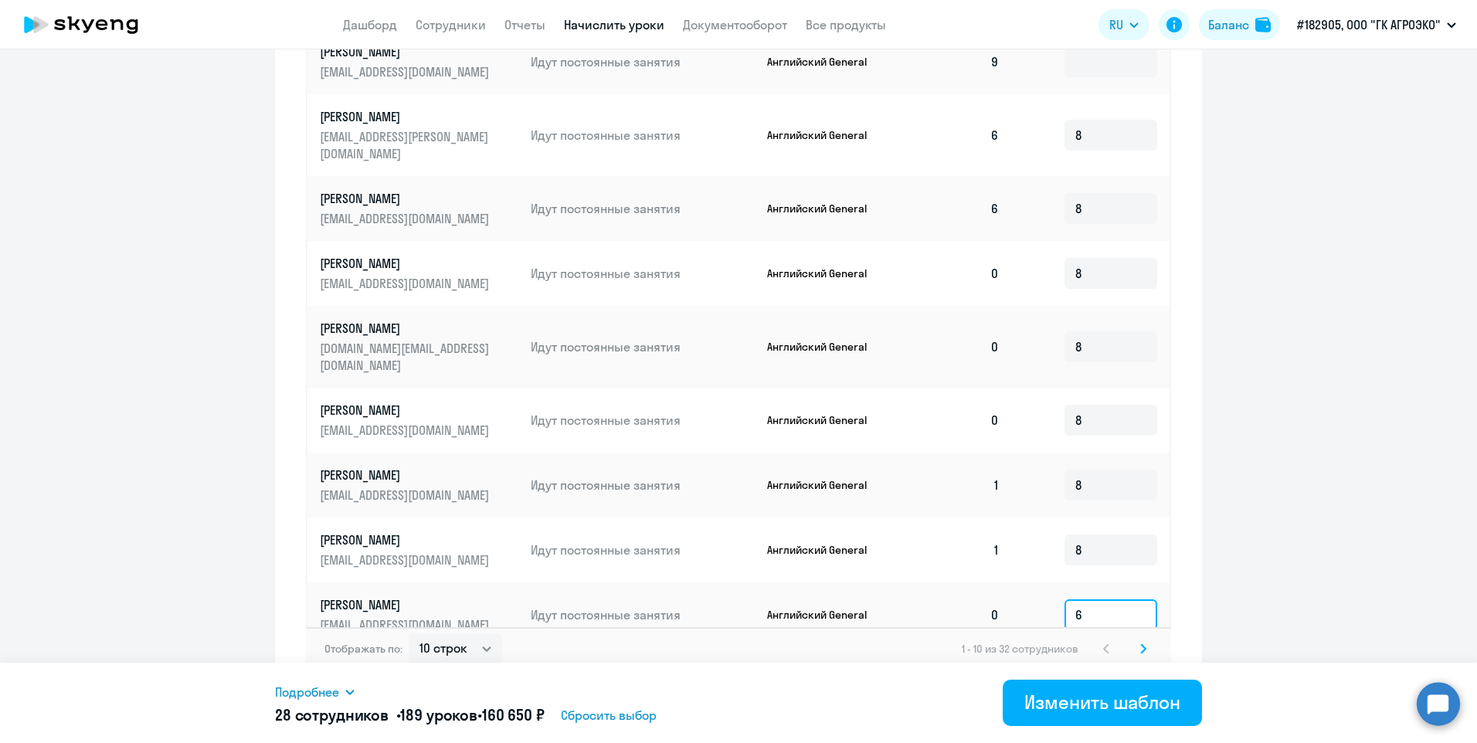
drag, startPoint x: 1086, startPoint y: 576, endPoint x: 1051, endPoint y: 573, distance: 35.7
click at [1051, 582] on td "6" at bounding box center [1091, 614] width 158 height 65
type input "8"
click at [1141, 644] on icon at bounding box center [1143, 648] width 5 height 8
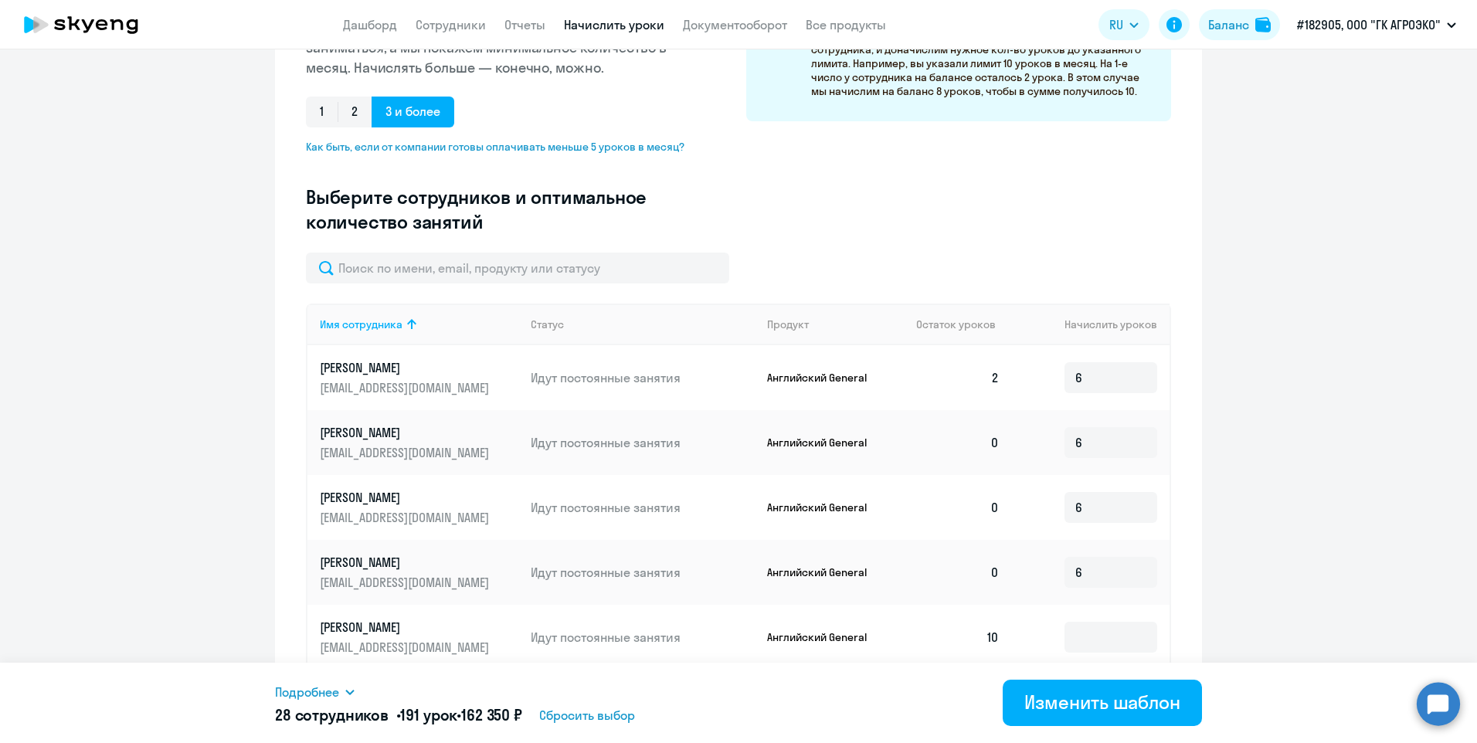
scroll to position [229, 0]
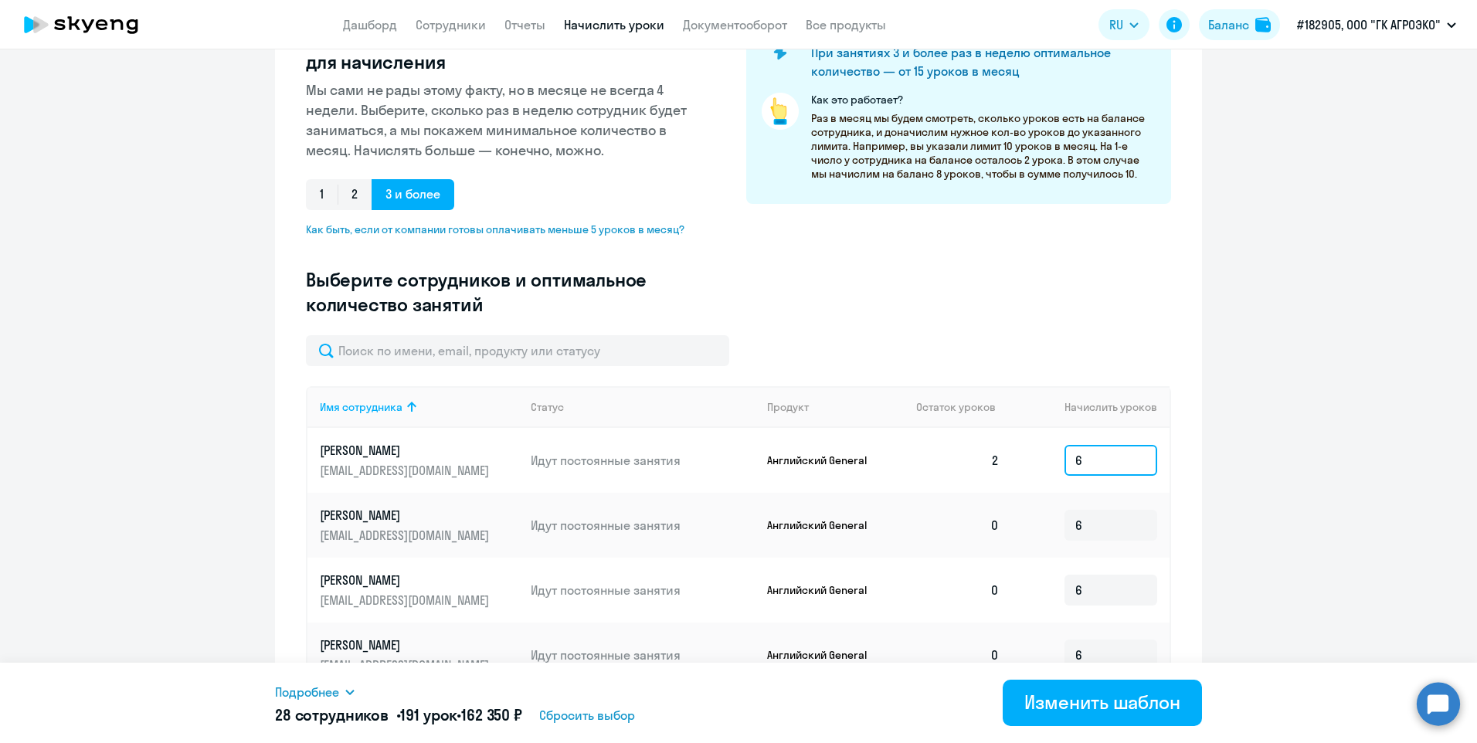
drag, startPoint x: 1104, startPoint y: 461, endPoint x: 1053, endPoint y: 456, distance: 51.3
click at [1053, 456] on td "6" at bounding box center [1091, 460] width 158 height 65
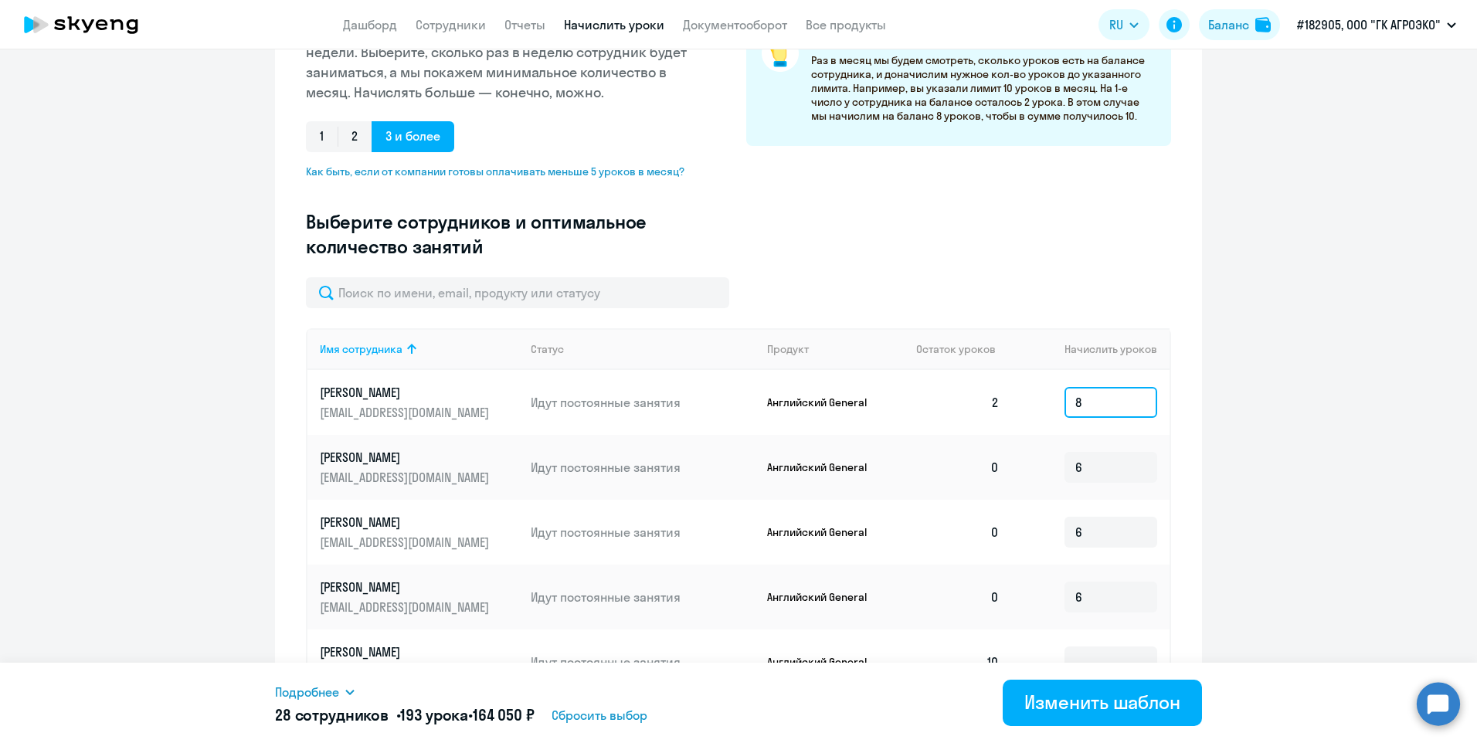
scroll to position [460, 0]
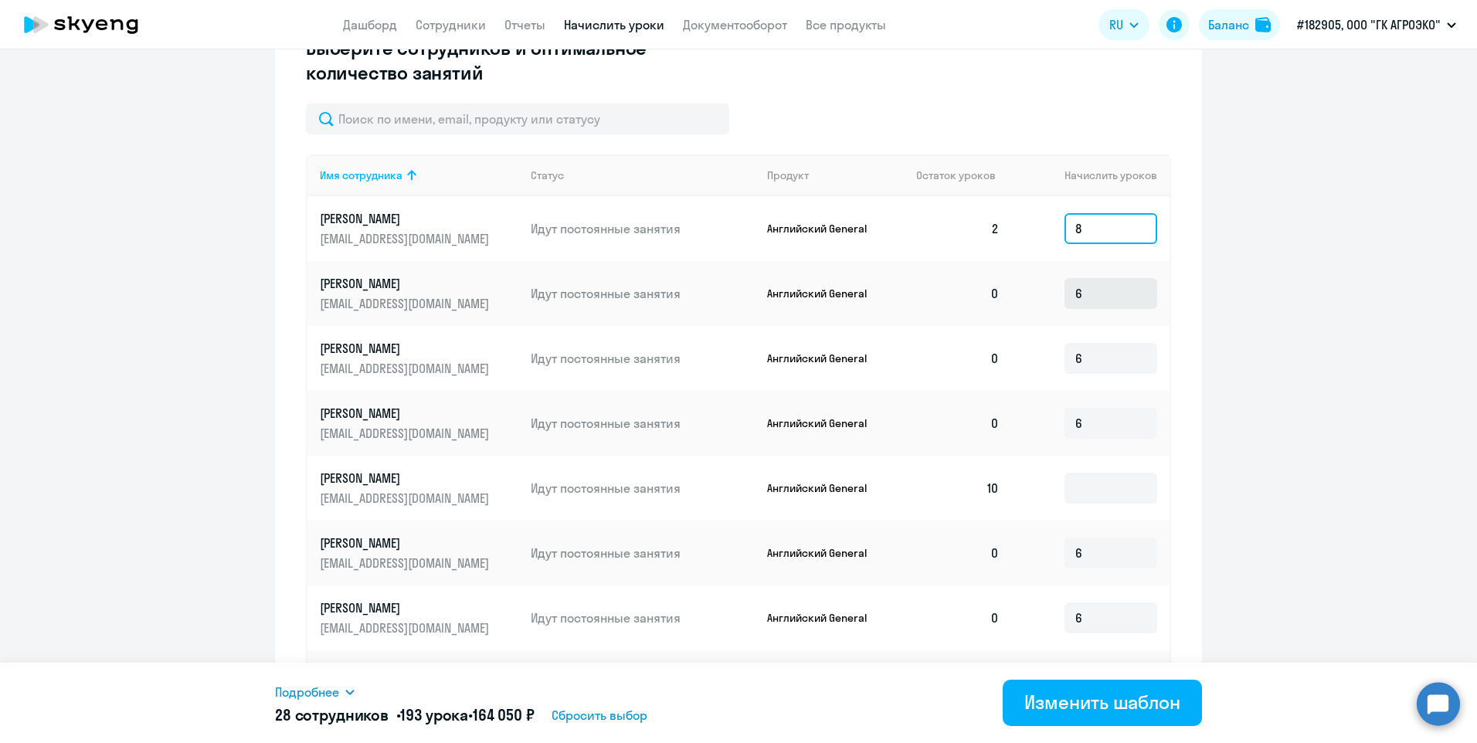
type input "8"
drag, startPoint x: 1101, startPoint y: 291, endPoint x: 1059, endPoint y: 290, distance: 41.7
click at [1064, 290] on input "6" at bounding box center [1110, 293] width 93 height 31
type input "8"
drag, startPoint x: 1104, startPoint y: 356, endPoint x: 1069, endPoint y: 355, distance: 34.8
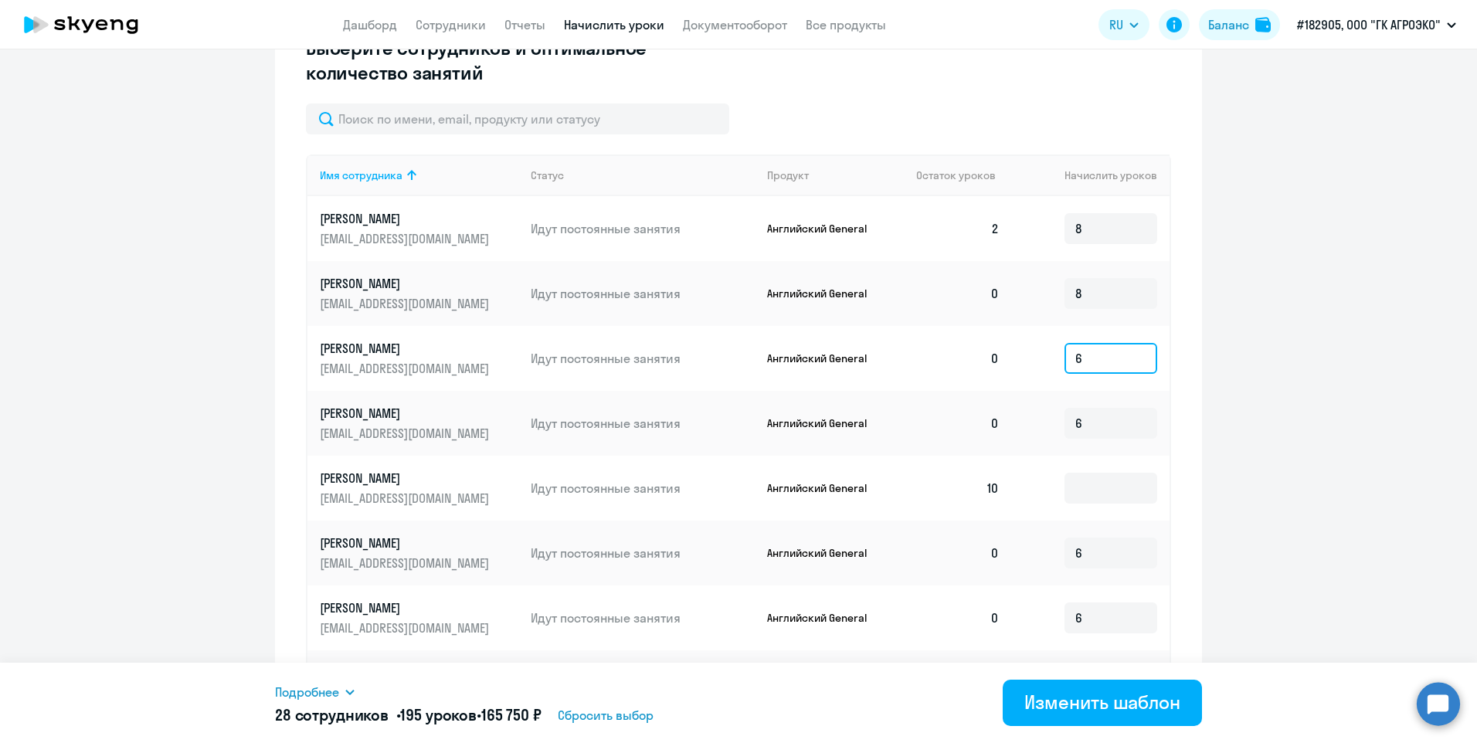
click at [1069, 355] on input "6" at bounding box center [1110, 358] width 93 height 31
type input "8"
drag, startPoint x: 1094, startPoint y: 429, endPoint x: 1071, endPoint y: 427, distance: 23.3
click at [1071, 427] on input "6" at bounding box center [1110, 423] width 93 height 31
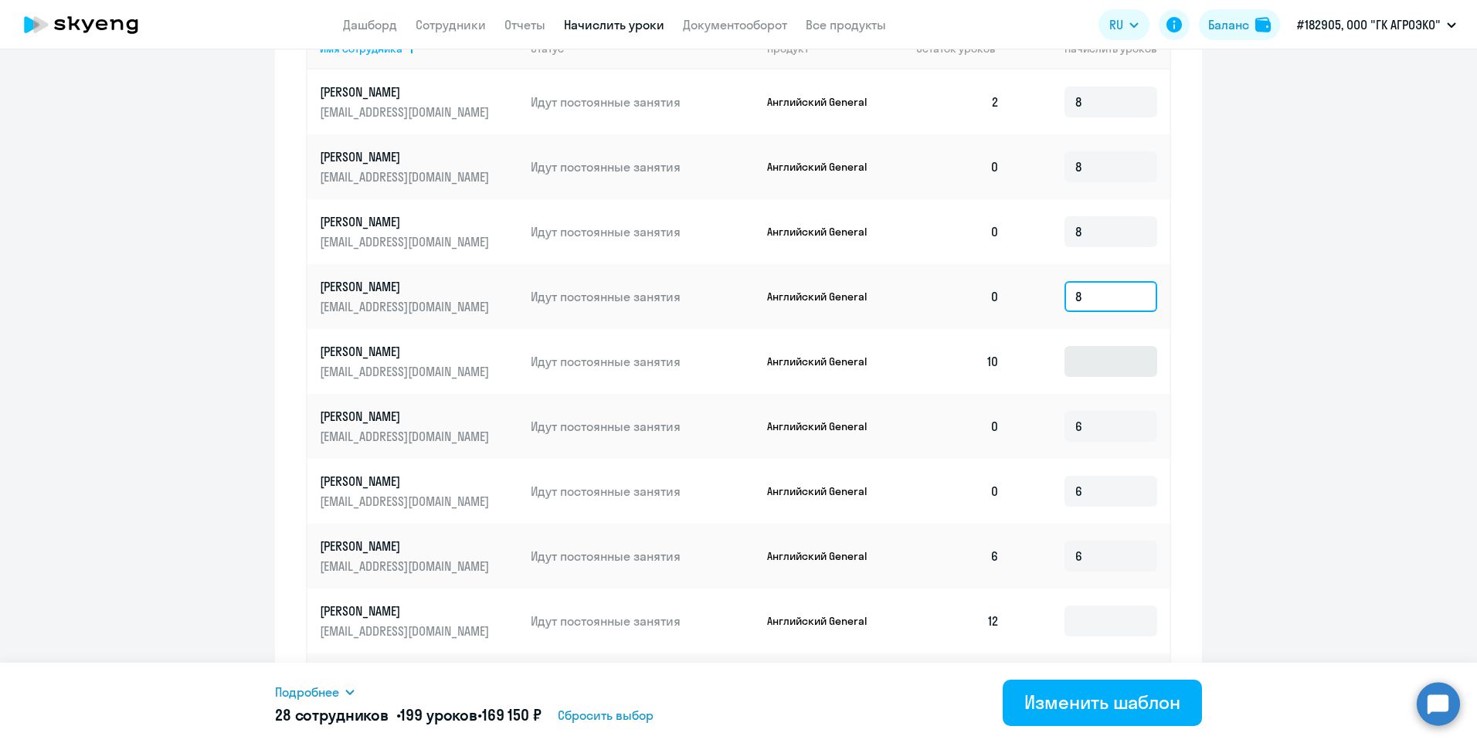
scroll to position [615, 0]
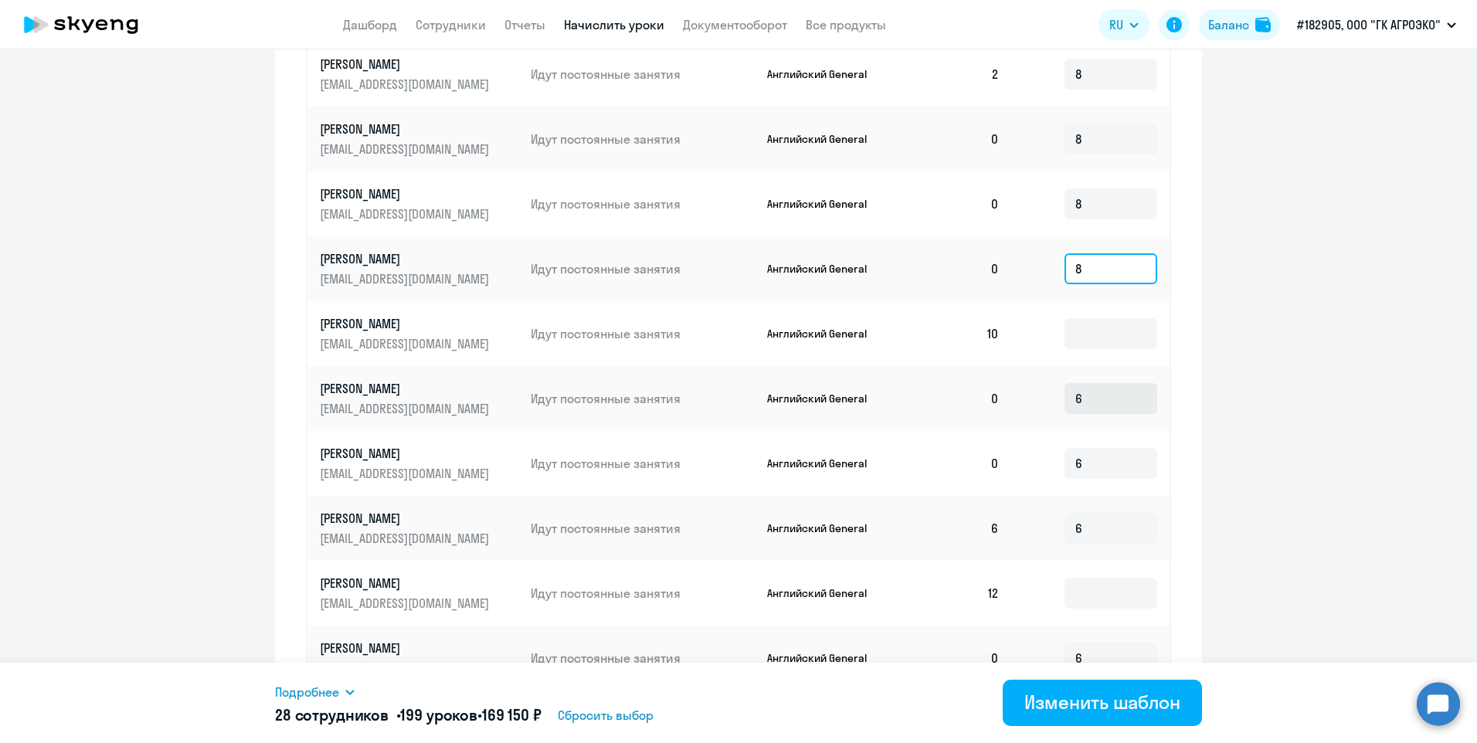
type input "8"
drag, startPoint x: 1079, startPoint y: 397, endPoint x: 1060, endPoint y: 399, distance: 19.5
click at [1064, 399] on input "6" at bounding box center [1110, 398] width 93 height 31
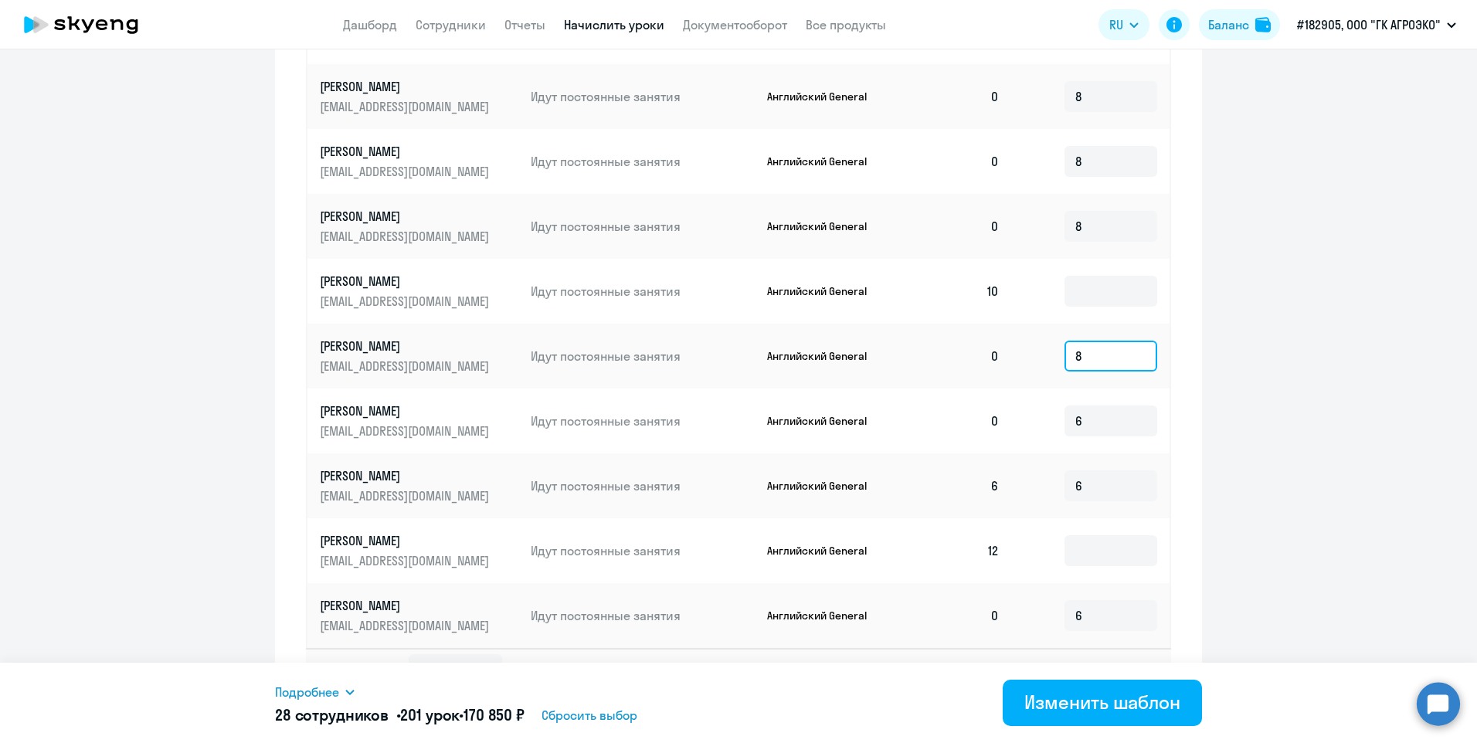
scroll to position [692, 0]
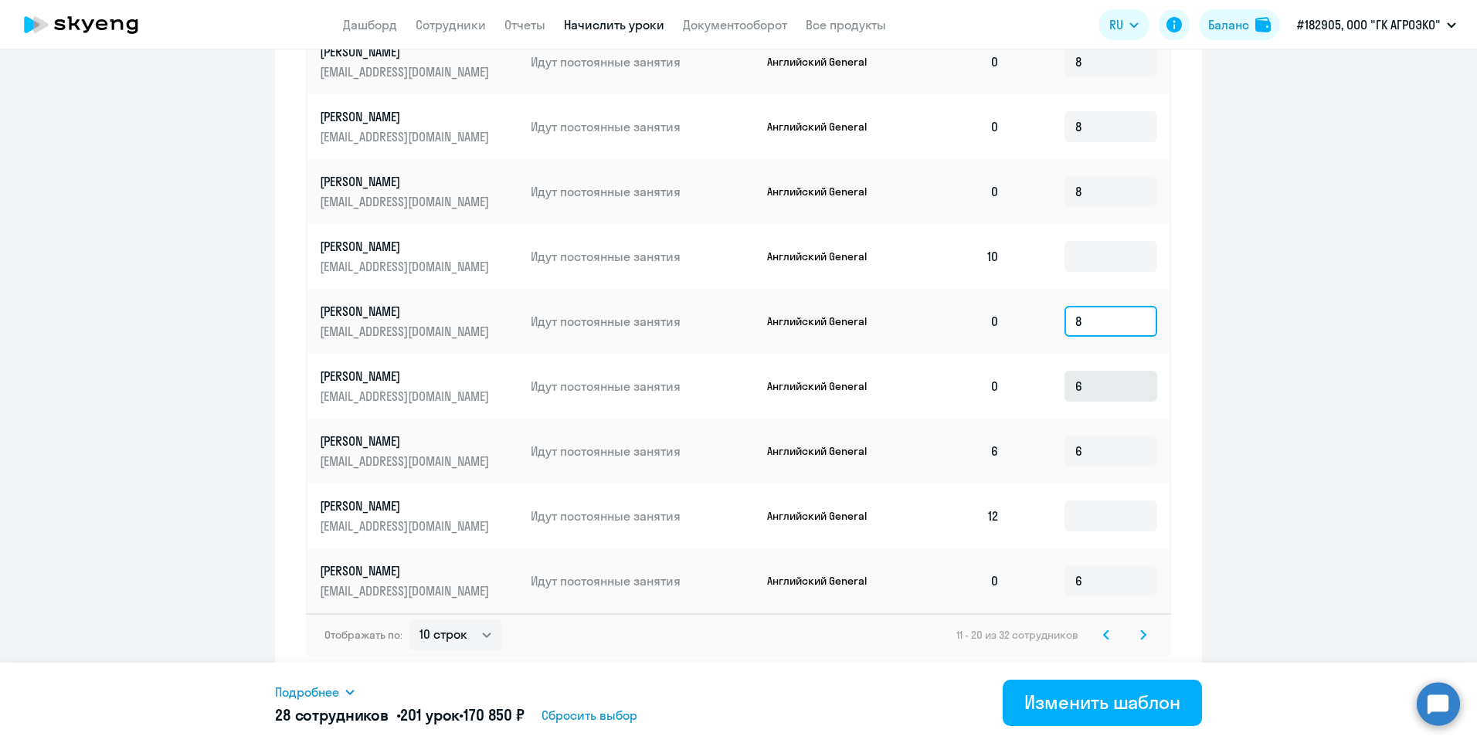
type input "8"
drag, startPoint x: 1085, startPoint y: 389, endPoint x: 1064, endPoint y: 389, distance: 20.1
click at [1057, 385] on td "6" at bounding box center [1091, 386] width 158 height 65
type input "8"
drag, startPoint x: 1087, startPoint y: 457, endPoint x: 1057, endPoint y: 450, distance: 30.9
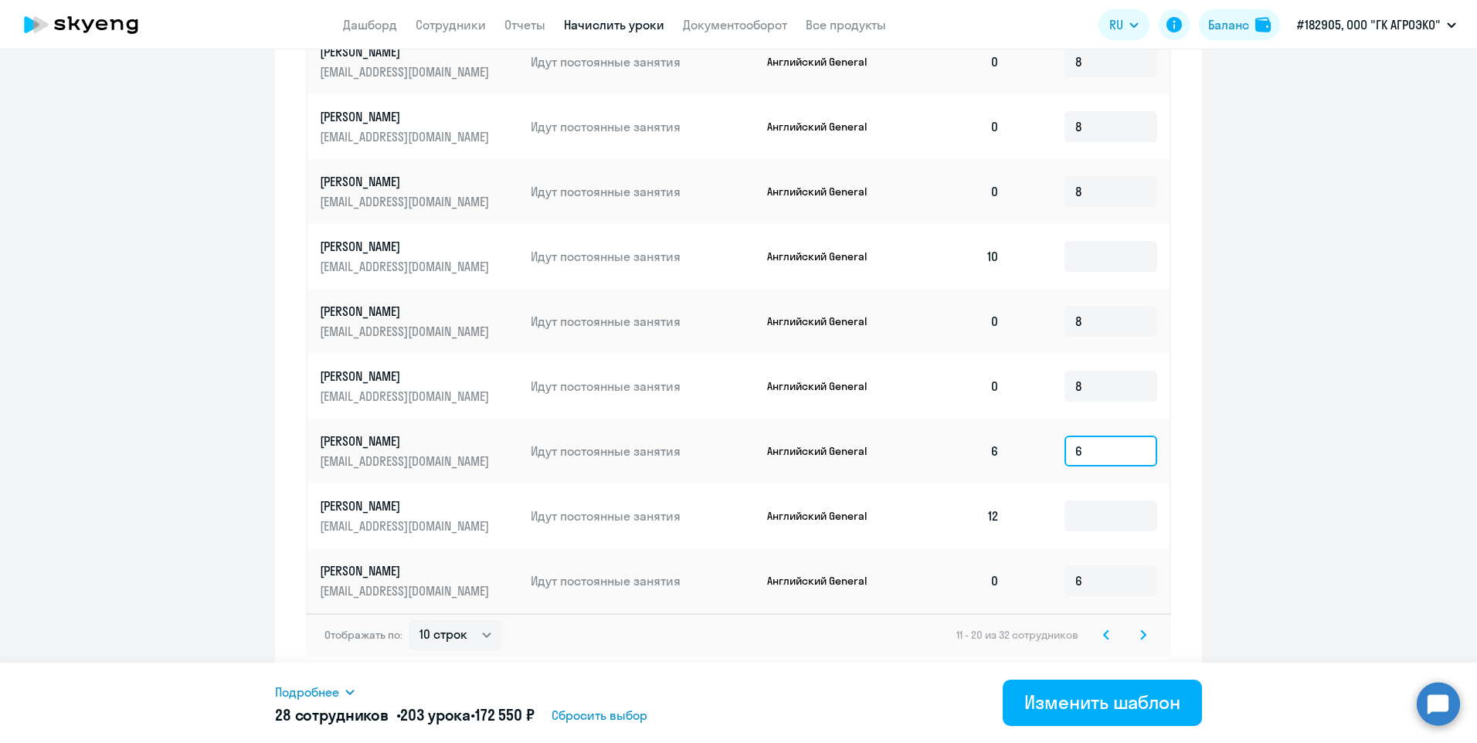
click at [1057, 450] on td "6" at bounding box center [1091, 451] width 158 height 65
type input "8"
drag, startPoint x: 1088, startPoint y: 586, endPoint x: 1056, endPoint y: 582, distance: 32.7
click at [1056, 582] on td "6" at bounding box center [1091, 580] width 158 height 65
type input "8"
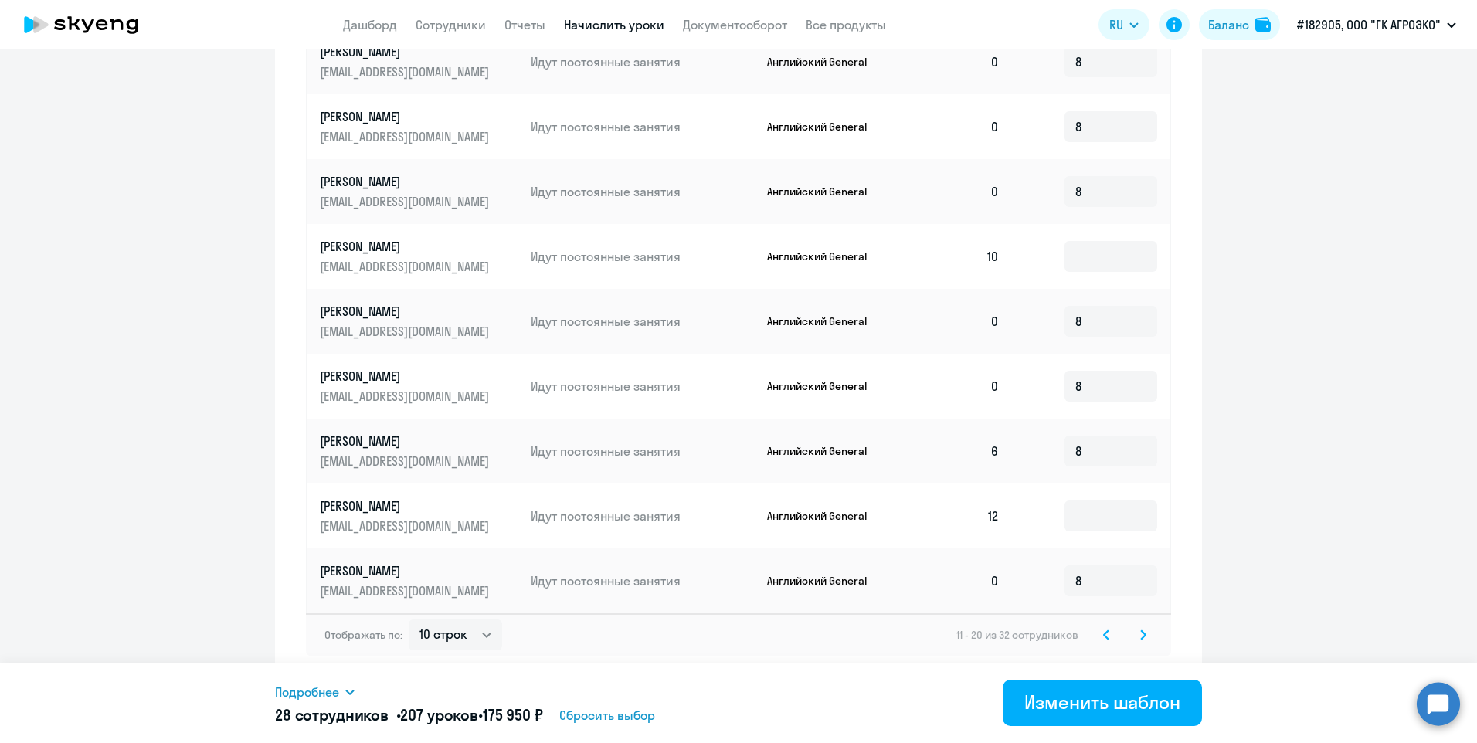
click at [1142, 635] on svg-icon at bounding box center [1143, 635] width 19 height 19
click at [1104, 632] on icon at bounding box center [1106, 634] width 5 height 8
click at [1143, 635] on svg-icon at bounding box center [1143, 635] width 19 height 19
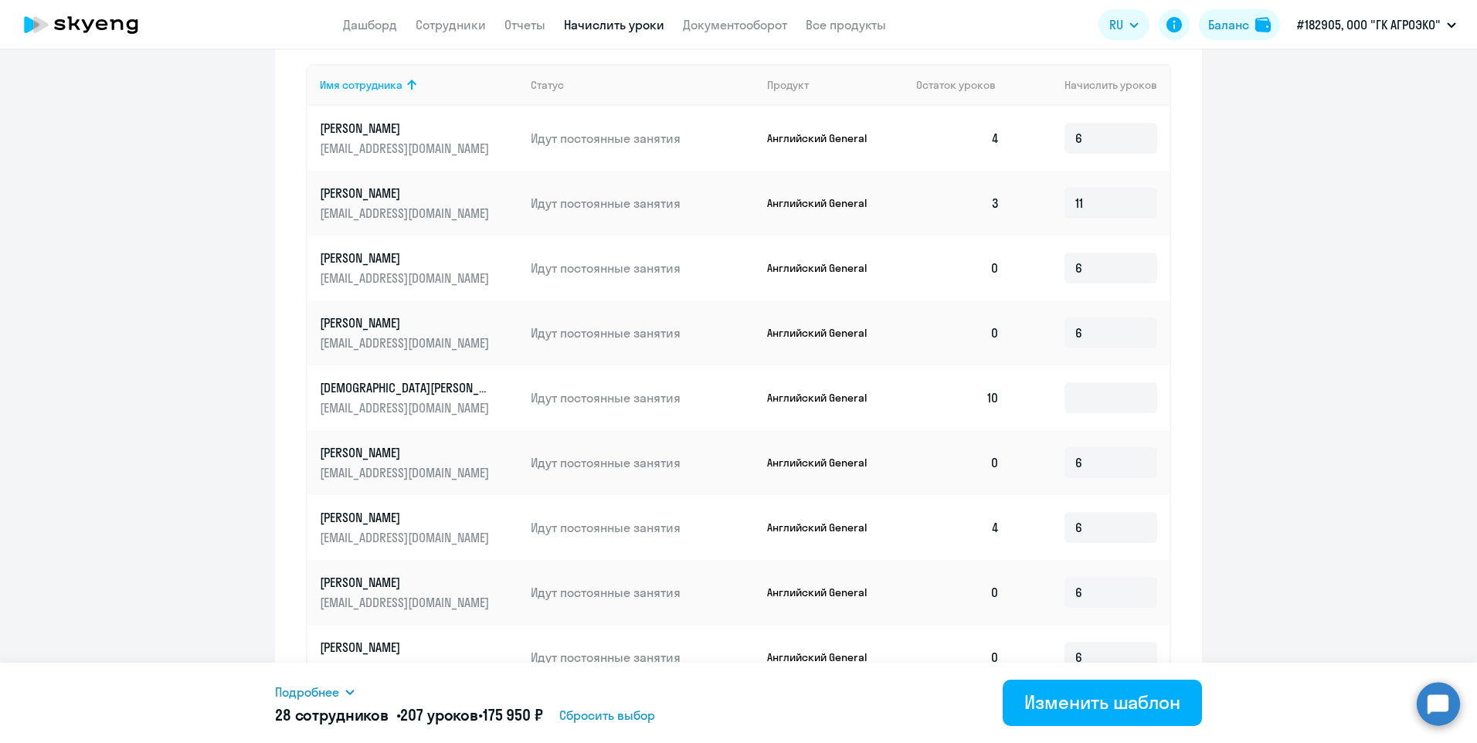
scroll to position [383, 0]
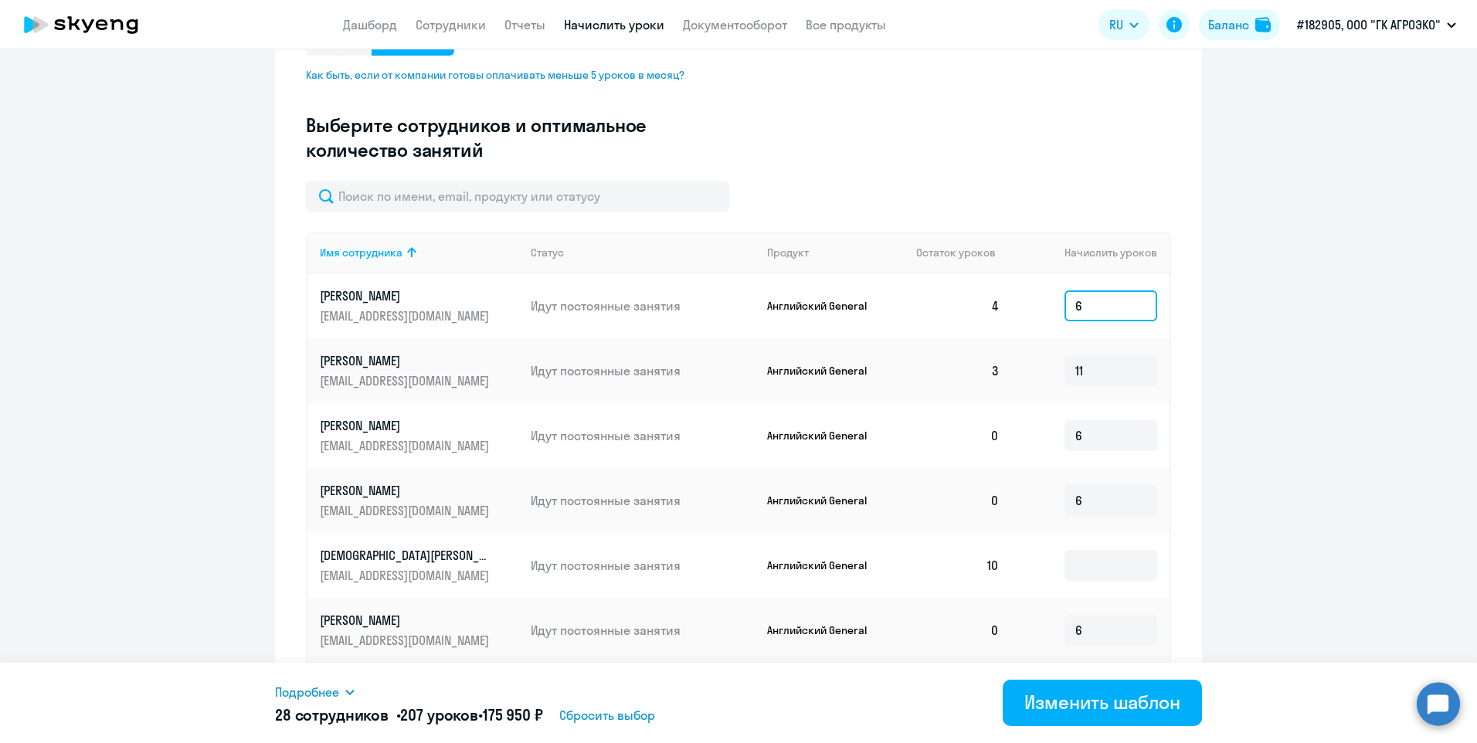
drag, startPoint x: 1092, startPoint y: 311, endPoint x: 1047, endPoint y: 309, distance: 44.9
click at [1047, 309] on td "6" at bounding box center [1091, 305] width 158 height 65
type input "8"
drag, startPoint x: 1081, startPoint y: 368, endPoint x: 1044, endPoint y: 365, distance: 36.4
click at [1045, 365] on td "11" at bounding box center [1091, 370] width 158 height 65
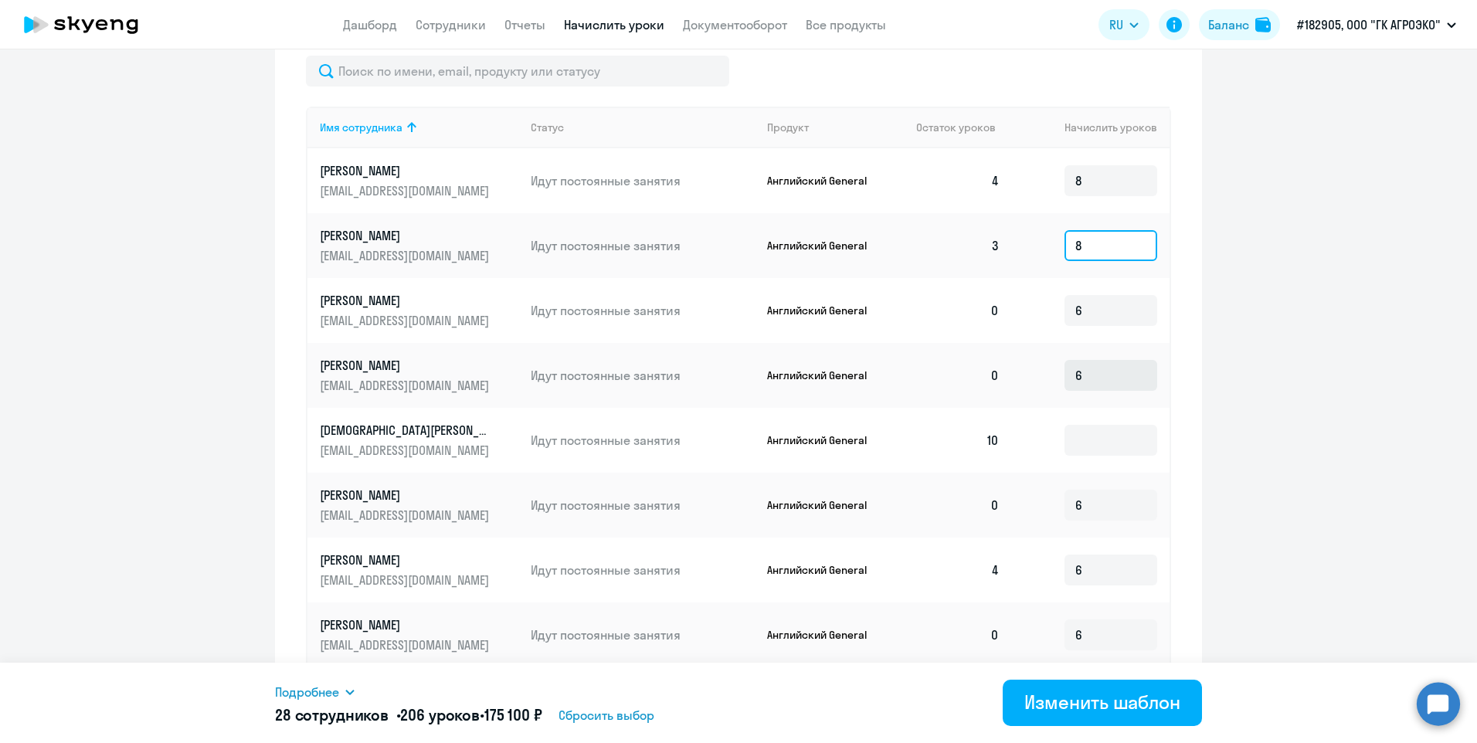
scroll to position [538, 0]
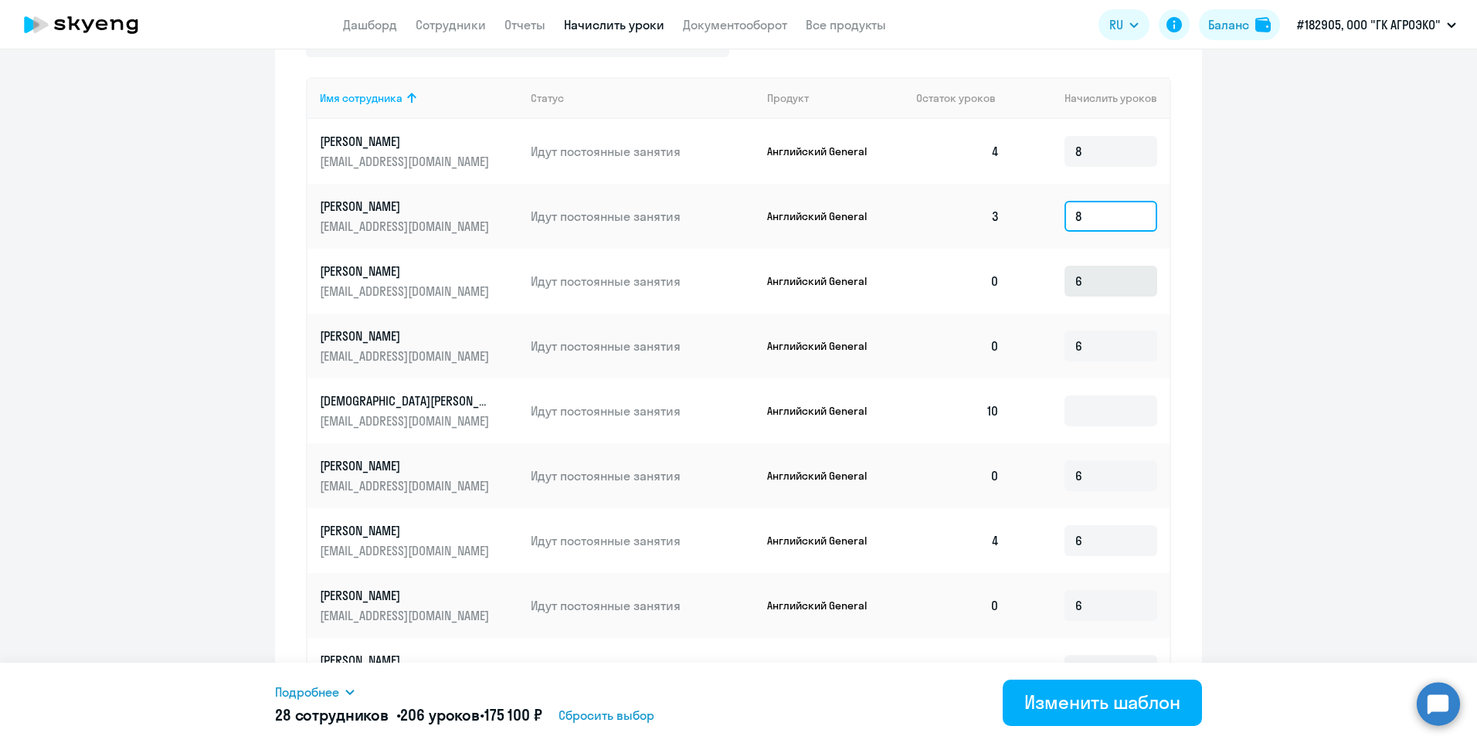
type input "8"
drag, startPoint x: 1081, startPoint y: 286, endPoint x: 1060, endPoint y: 283, distance: 21.1
click at [1064, 283] on input "6" at bounding box center [1110, 281] width 93 height 31
type input "8"
drag, startPoint x: 1098, startPoint y: 345, endPoint x: 1062, endPoint y: 345, distance: 35.5
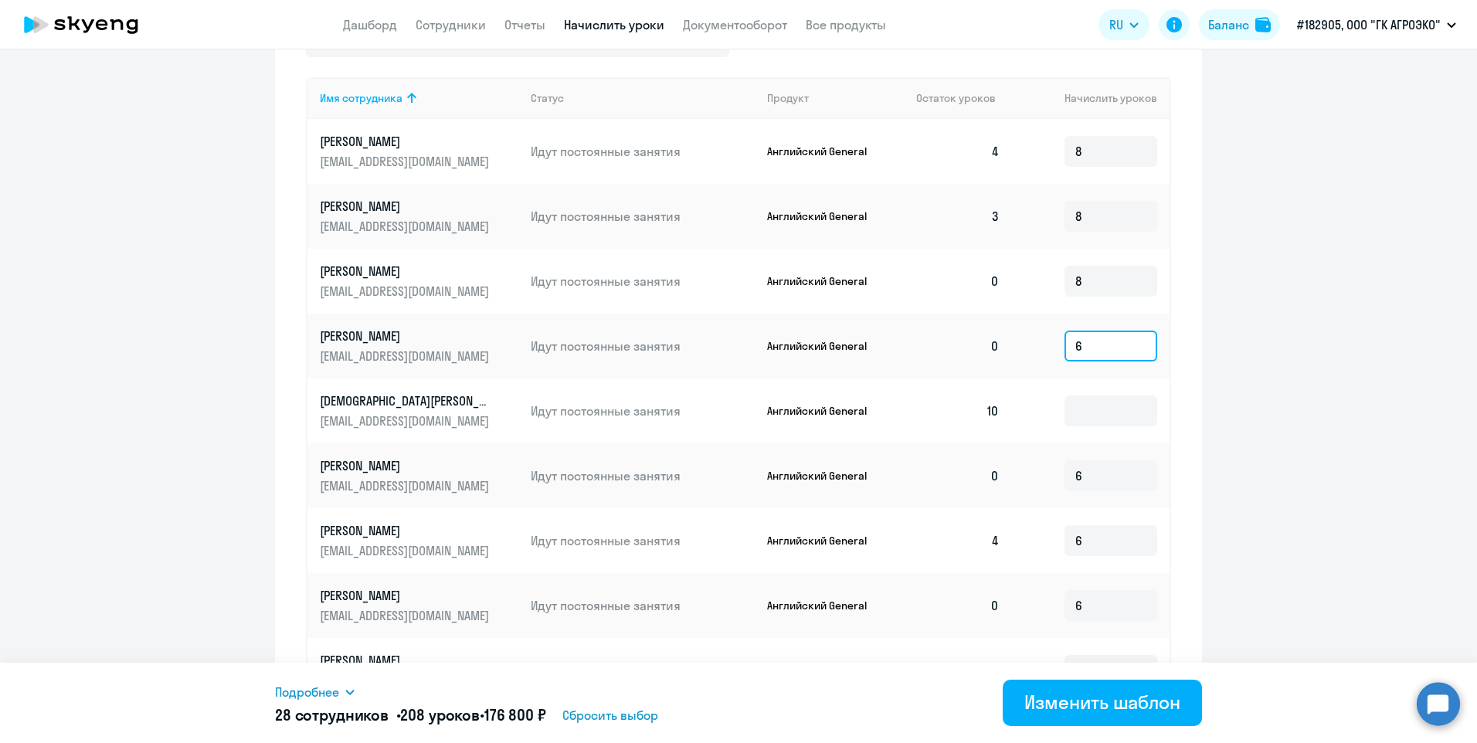
click at [1064, 345] on input "6" at bounding box center [1110, 346] width 93 height 31
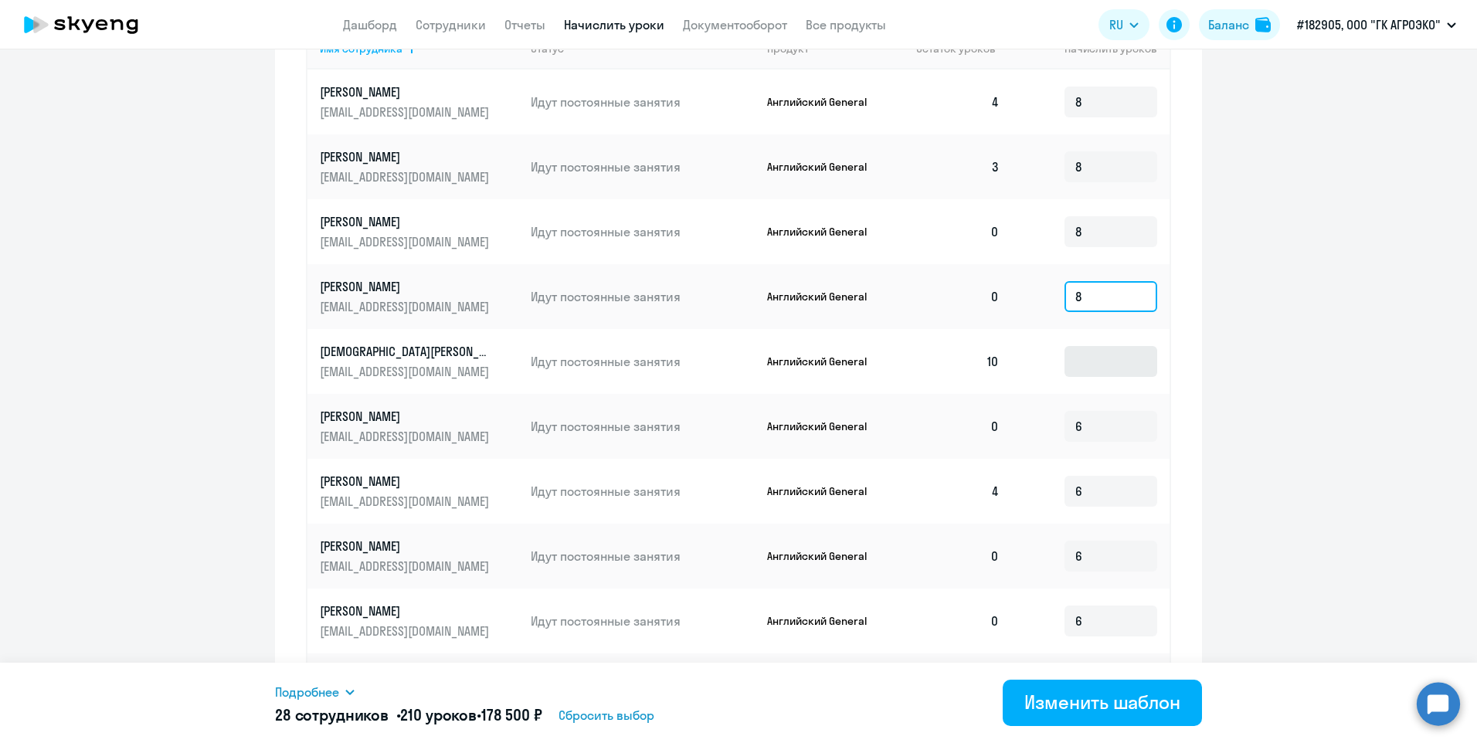
scroll to position [615, 0]
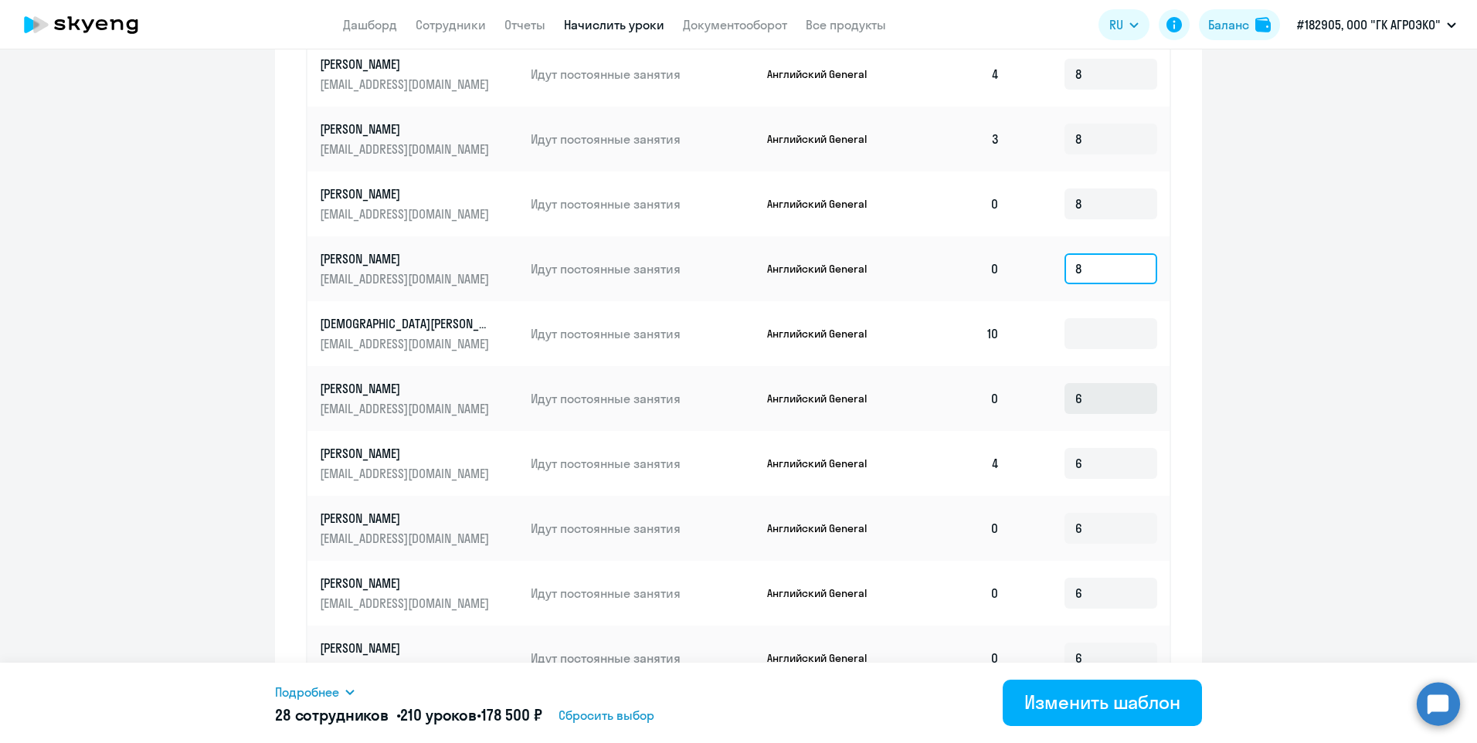
type input "8"
drag, startPoint x: 1078, startPoint y: 395, endPoint x: 1055, endPoint y: 395, distance: 23.2
click at [1055, 395] on td "6" at bounding box center [1091, 398] width 158 height 65
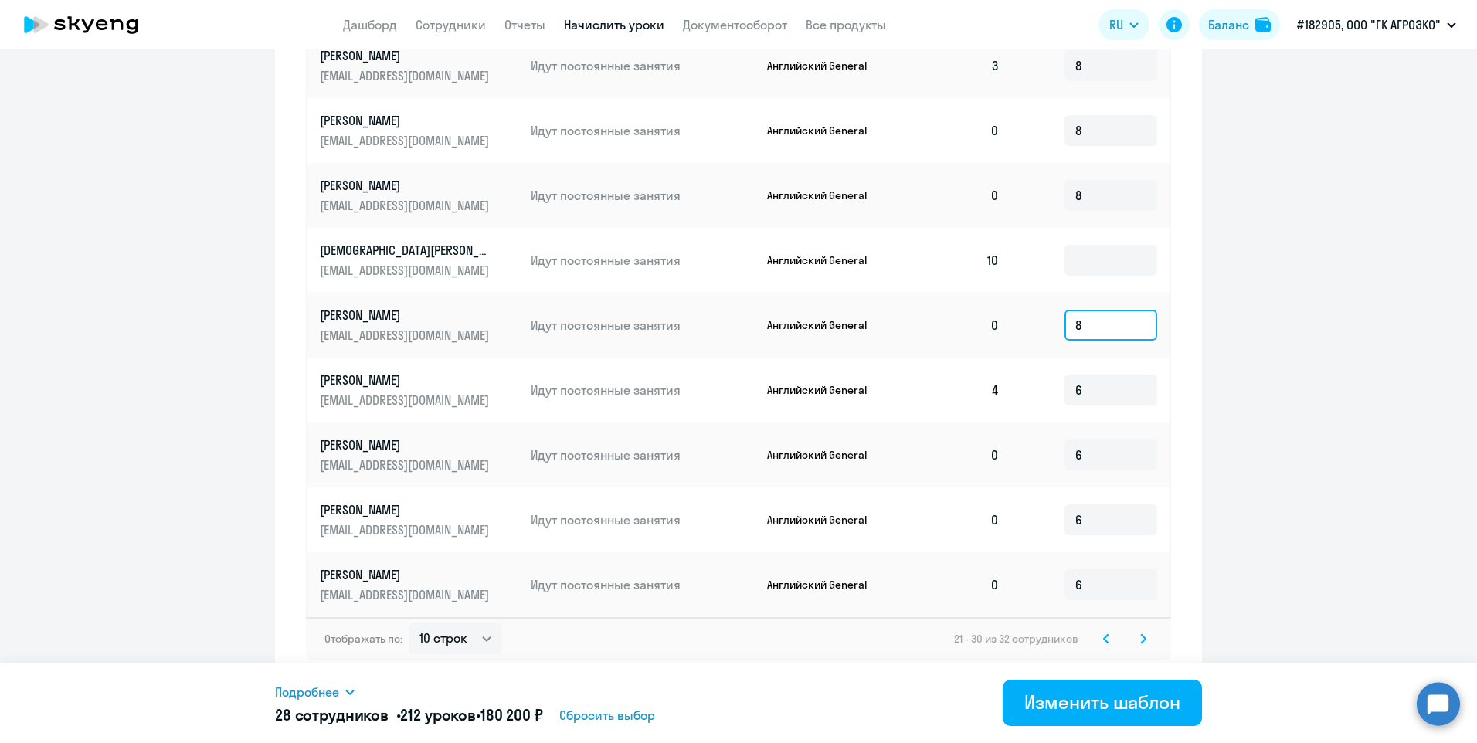
scroll to position [692, 0]
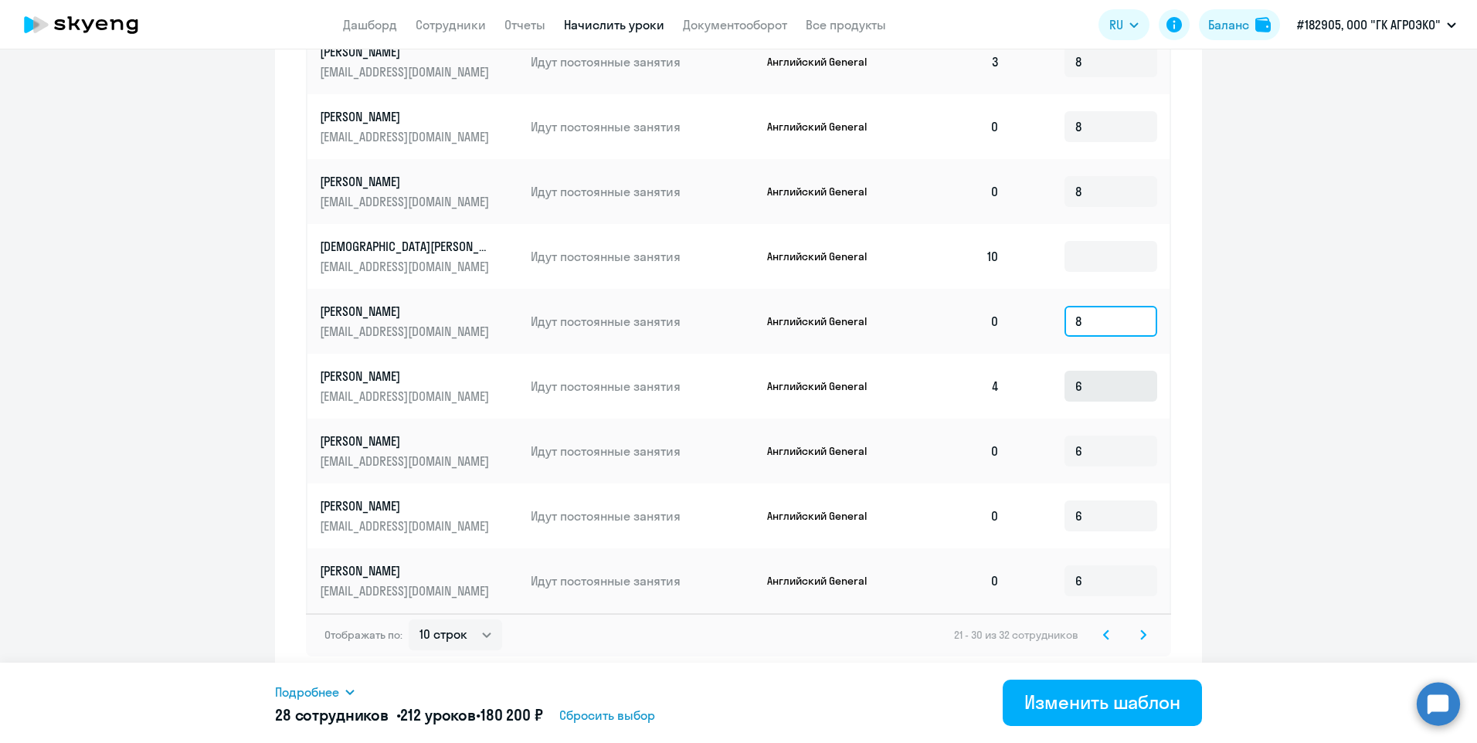
type input "8"
drag, startPoint x: 1081, startPoint y: 384, endPoint x: 1064, endPoint y: 384, distance: 17.0
click at [1064, 384] on input "6" at bounding box center [1110, 386] width 93 height 31
type input "8"
click at [1064, 451] on input "6" at bounding box center [1110, 451] width 93 height 31
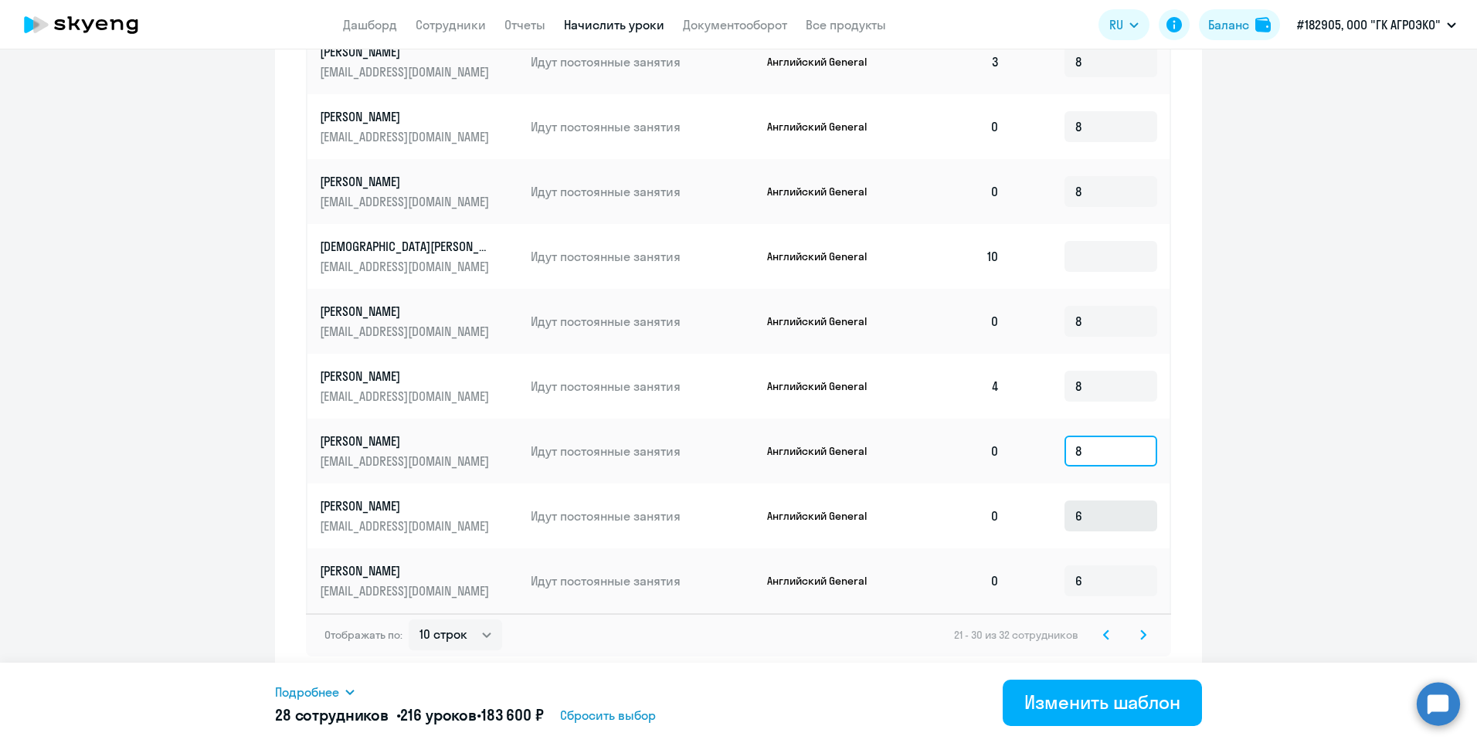
type input "8"
drag, startPoint x: 1081, startPoint y: 515, endPoint x: 1058, endPoint y: 516, distance: 23.2
click at [1064, 516] on input "6" at bounding box center [1110, 516] width 93 height 31
type input "8"
drag, startPoint x: 1076, startPoint y: 587, endPoint x: 1058, endPoint y: 582, distance: 18.6
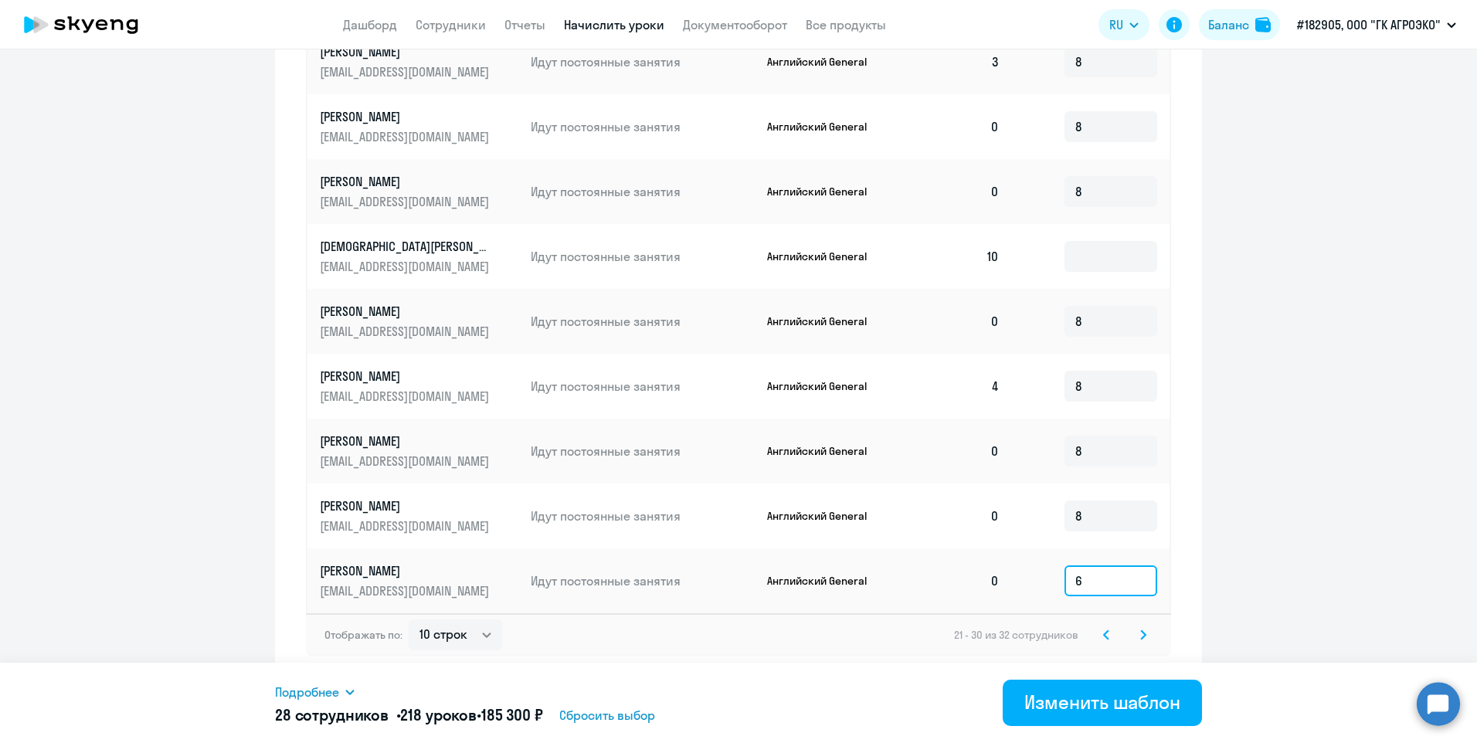
click at [1064, 582] on input "6" at bounding box center [1110, 580] width 93 height 31
type input "8"
click at [1140, 635] on icon at bounding box center [1143, 635] width 6 height 11
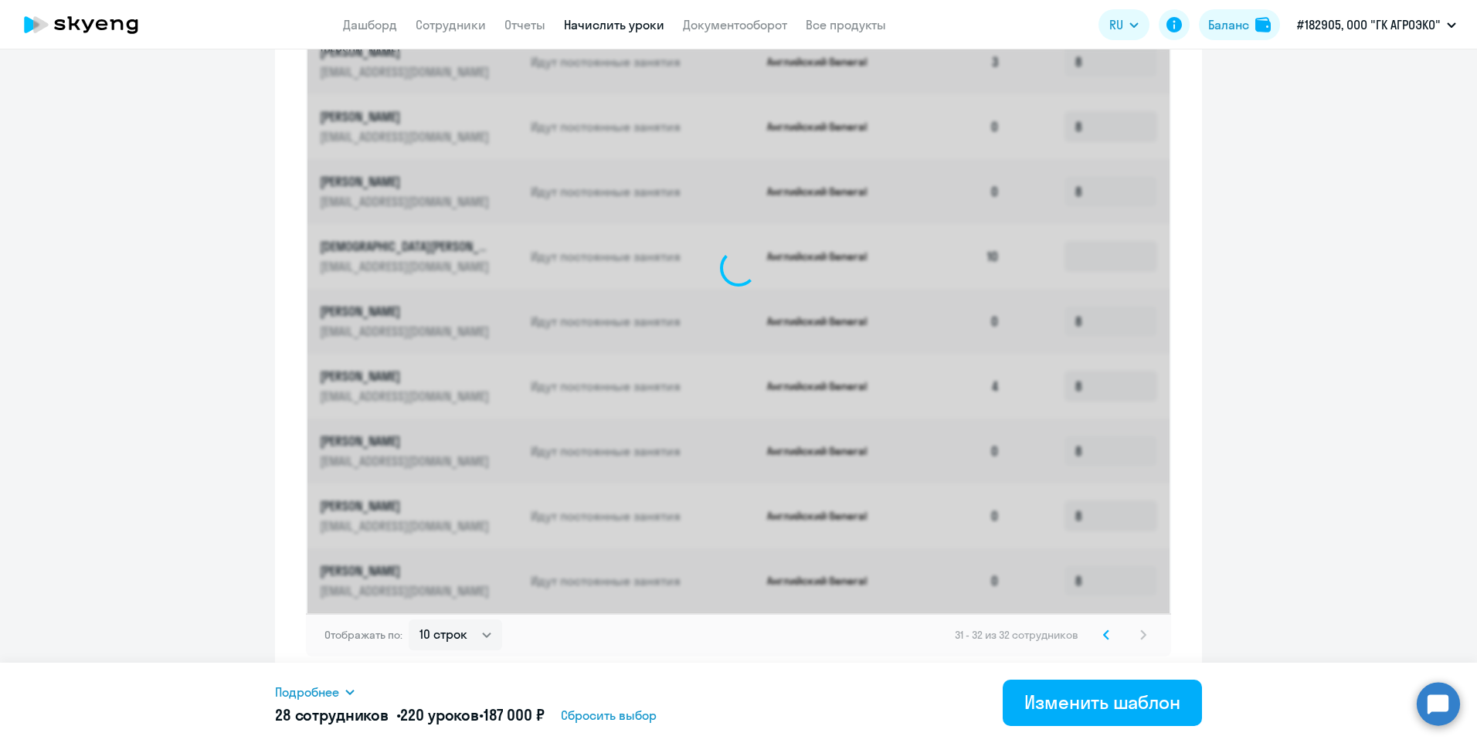
scroll to position [233, 0]
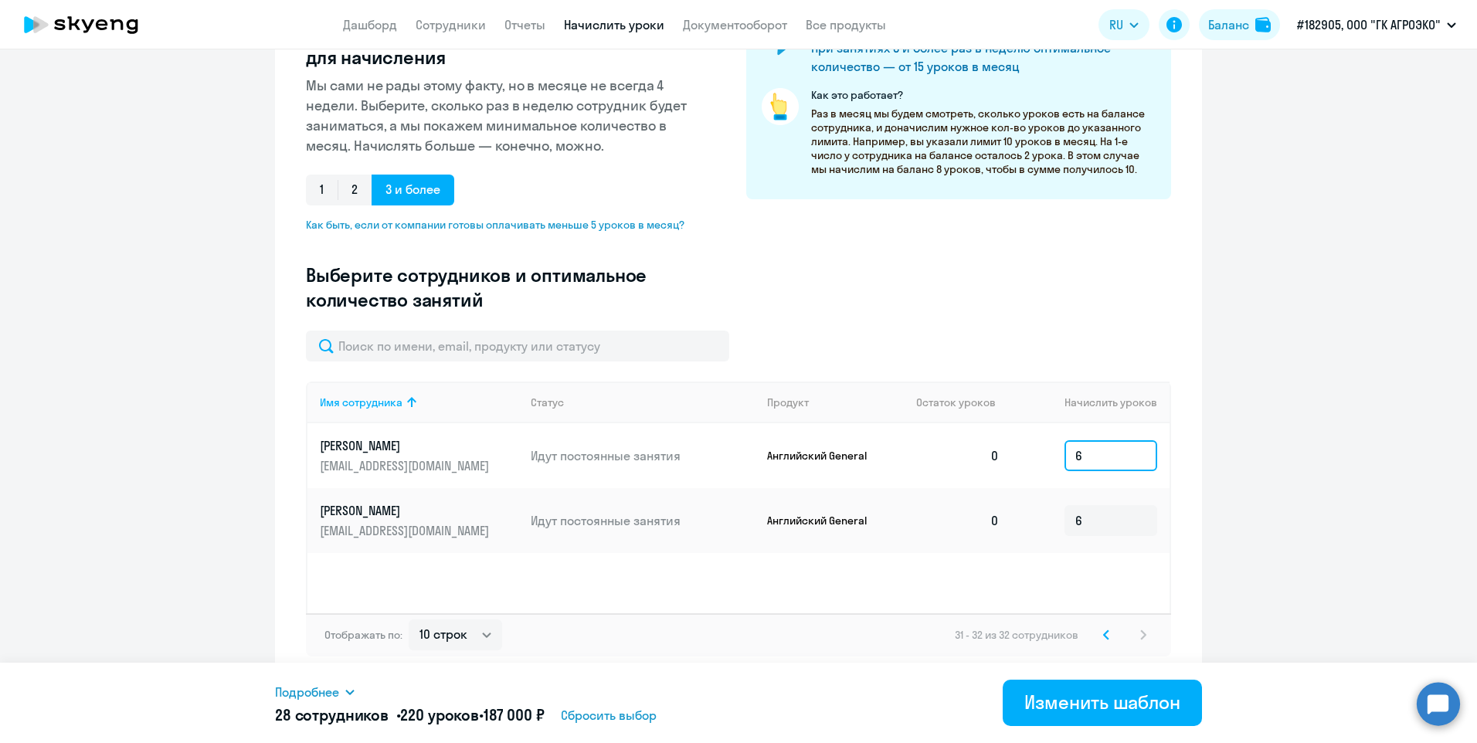
drag, startPoint x: 1081, startPoint y: 453, endPoint x: 1054, endPoint y: 453, distance: 27.0
click at [1054, 453] on td "6" at bounding box center [1091, 455] width 158 height 65
type input "8"
drag, startPoint x: 1082, startPoint y: 518, endPoint x: 1055, endPoint y: 515, distance: 27.1
click at [1055, 515] on td "6" at bounding box center [1091, 520] width 158 height 65
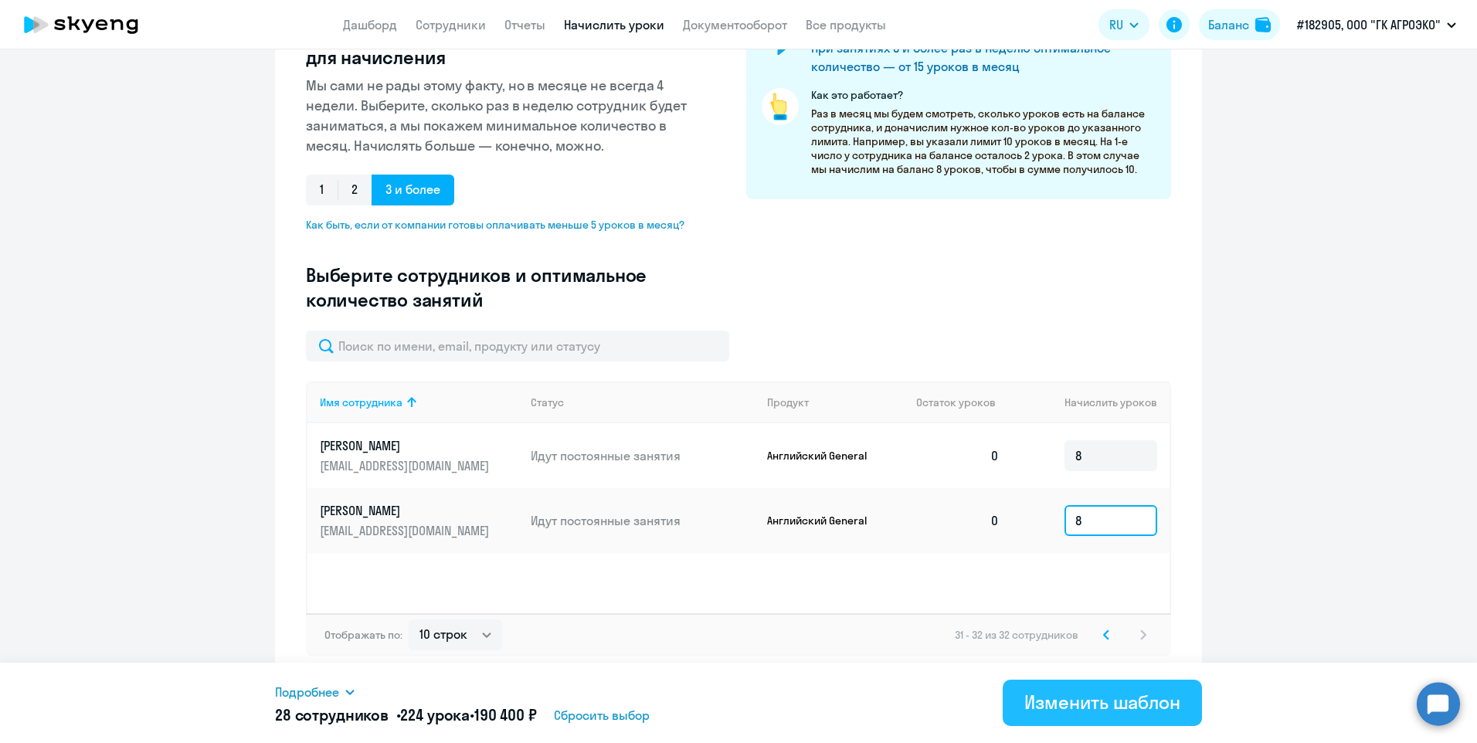
type input "8"
click at [1080, 712] on div "Изменить шаблон" at bounding box center [1102, 702] width 156 height 25
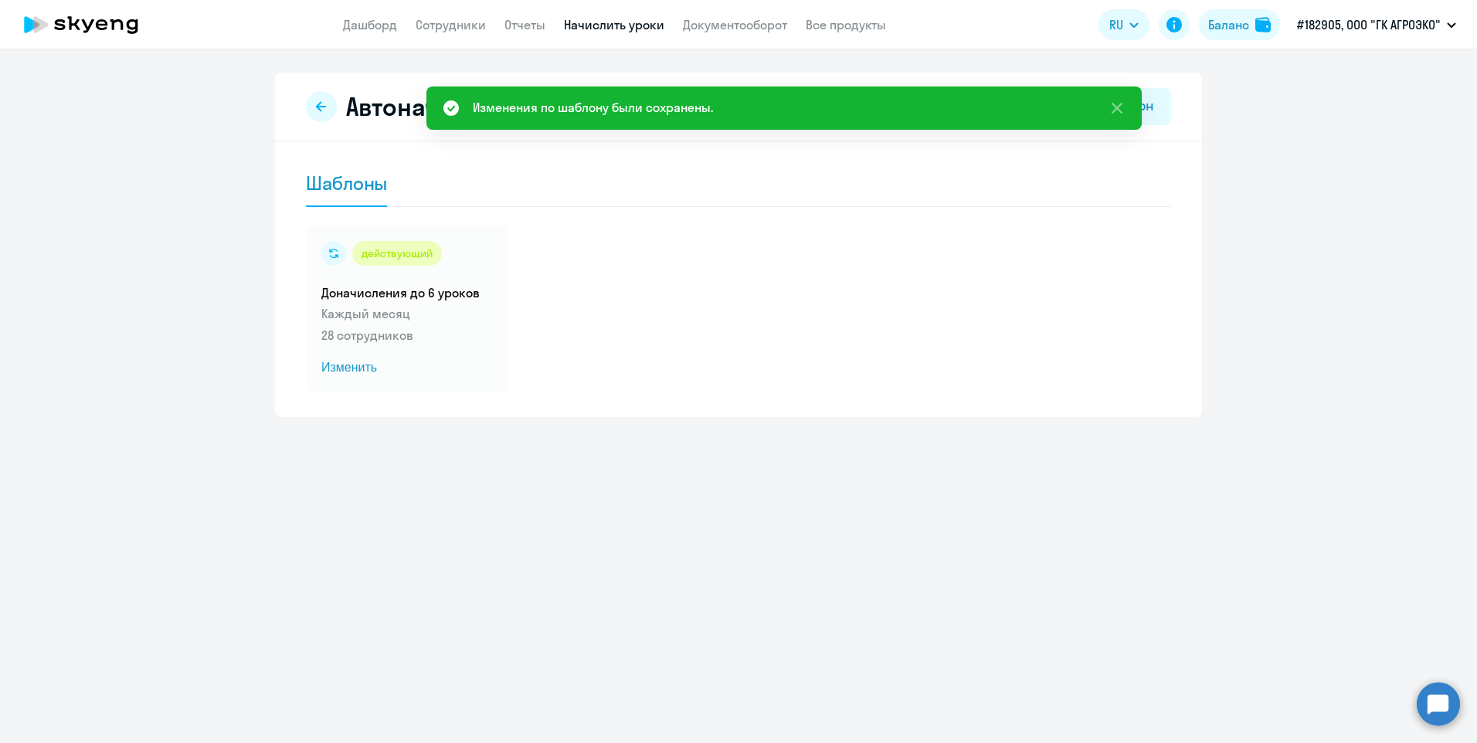
click at [963, 338] on div "действующий Доначисления до 6 уроков Каждый месяц 28 сотрудников Изменить" at bounding box center [738, 309] width 865 height 167
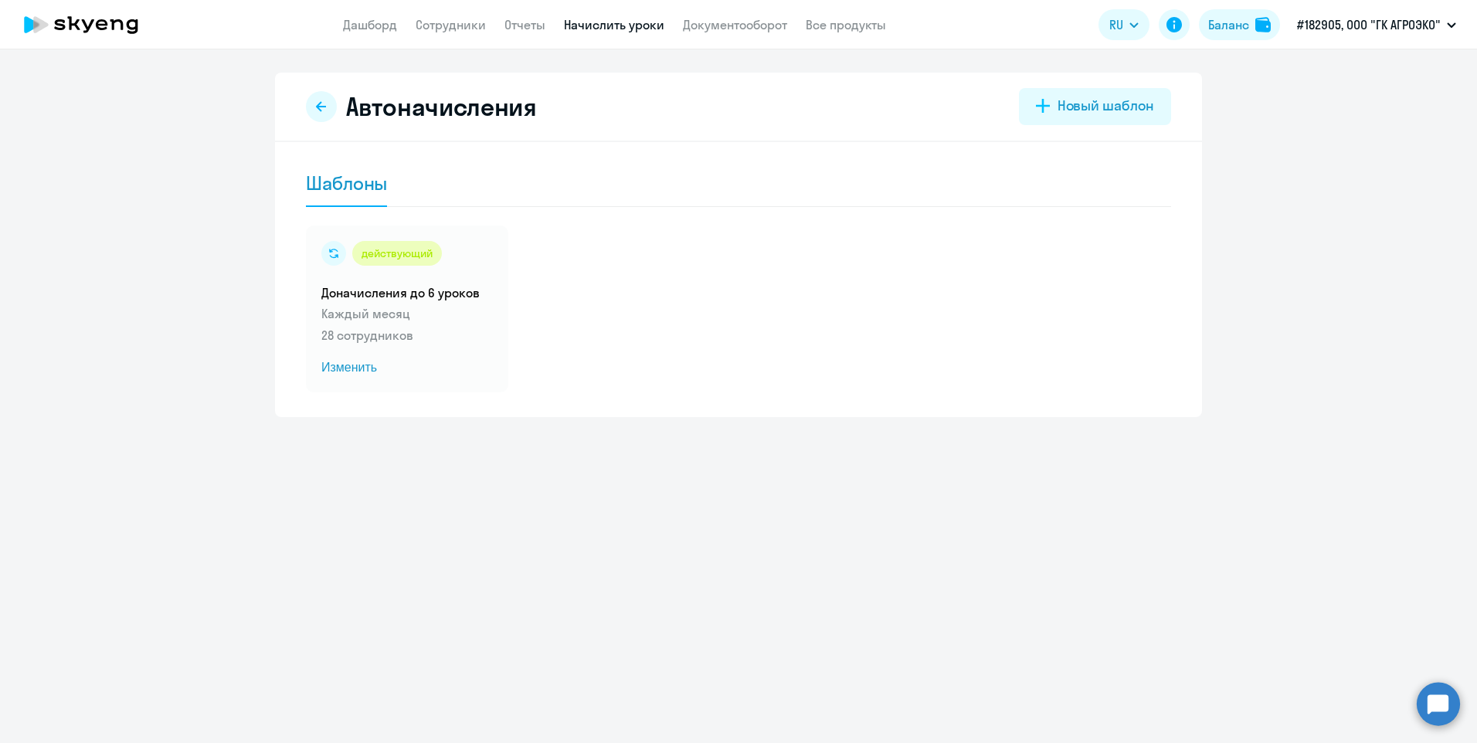
click at [624, 661] on div "Автоначисления Новый шаблон Шаблоны действующий Доначисления до 6 уроков Каждый…" at bounding box center [738, 396] width 1477 height 694
